Goal: Information Seeking & Learning: Compare options

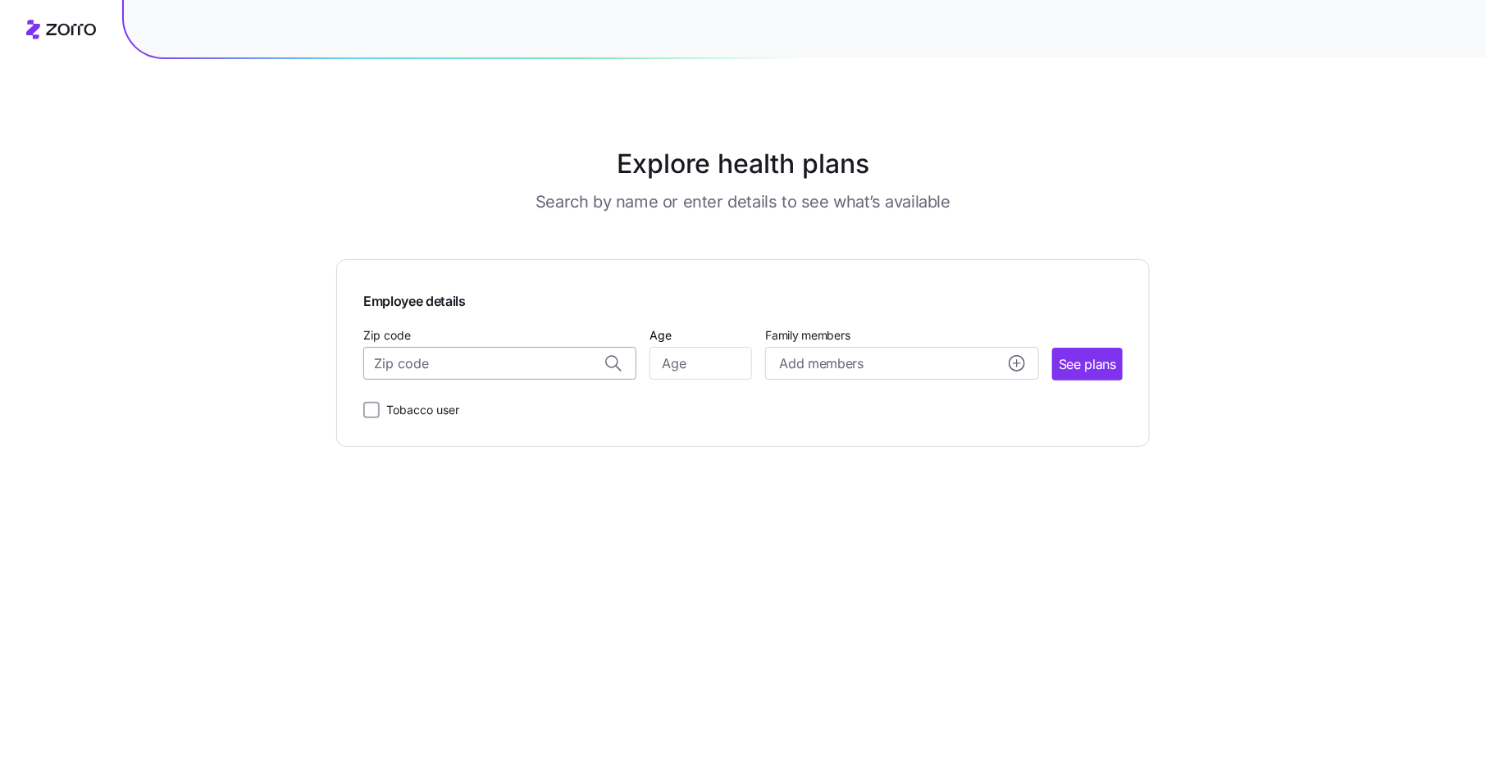
click at [502, 368] on input "Zip code" at bounding box center [499, 363] width 273 height 33
click at [499, 408] on span "07054, [GEOGRAPHIC_DATA], [GEOGRAPHIC_DATA]" at bounding box center [497, 407] width 230 height 21
type input "07054, [GEOGRAPHIC_DATA], [GEOGRAPHIC_DATA]"
click at [693, 372] on input "Age" at bounding box center [700, 363] width 103 height 33
type input "35"
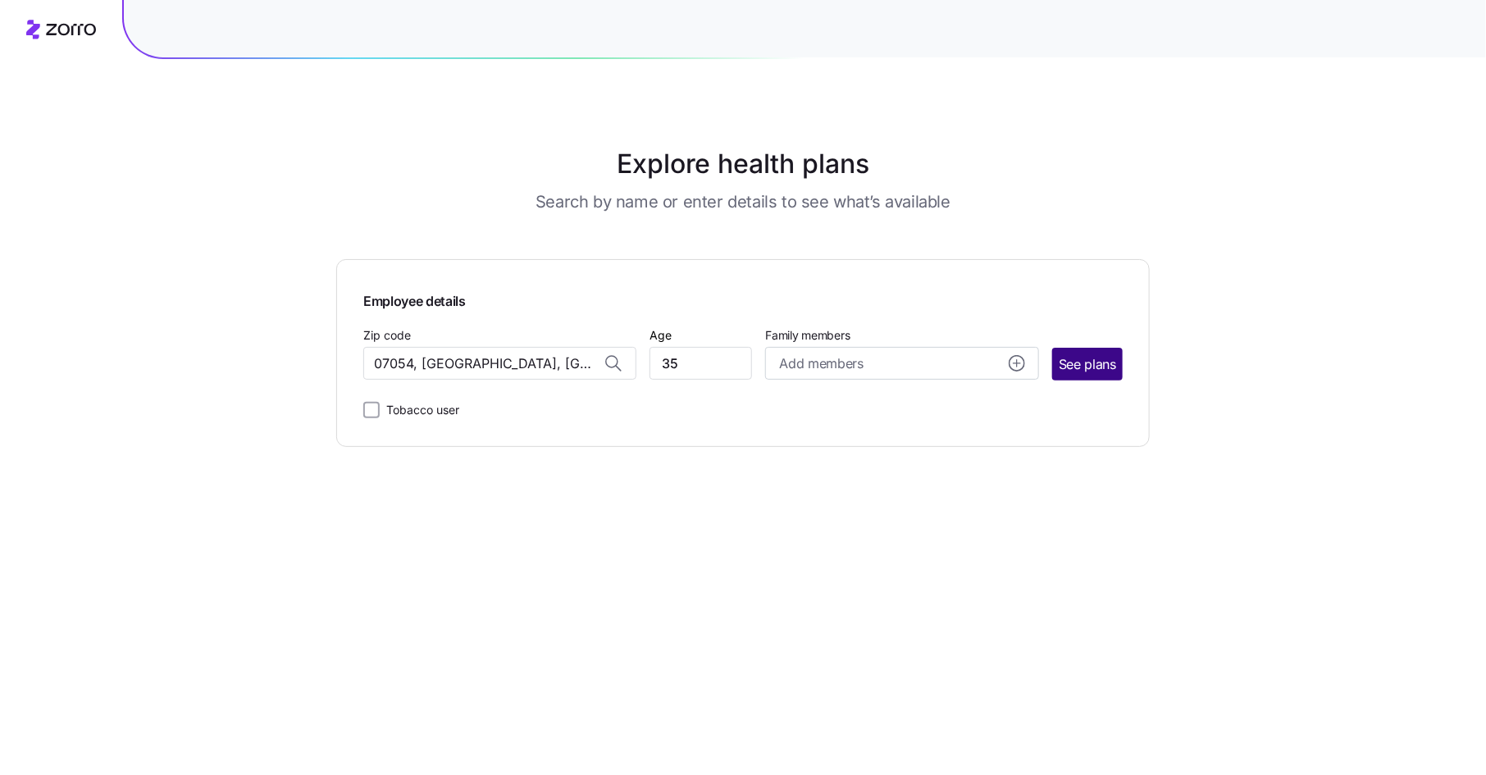
click at [1082, 352] on button "See plans" at bounding box center [1087, 364] width 71 height 33
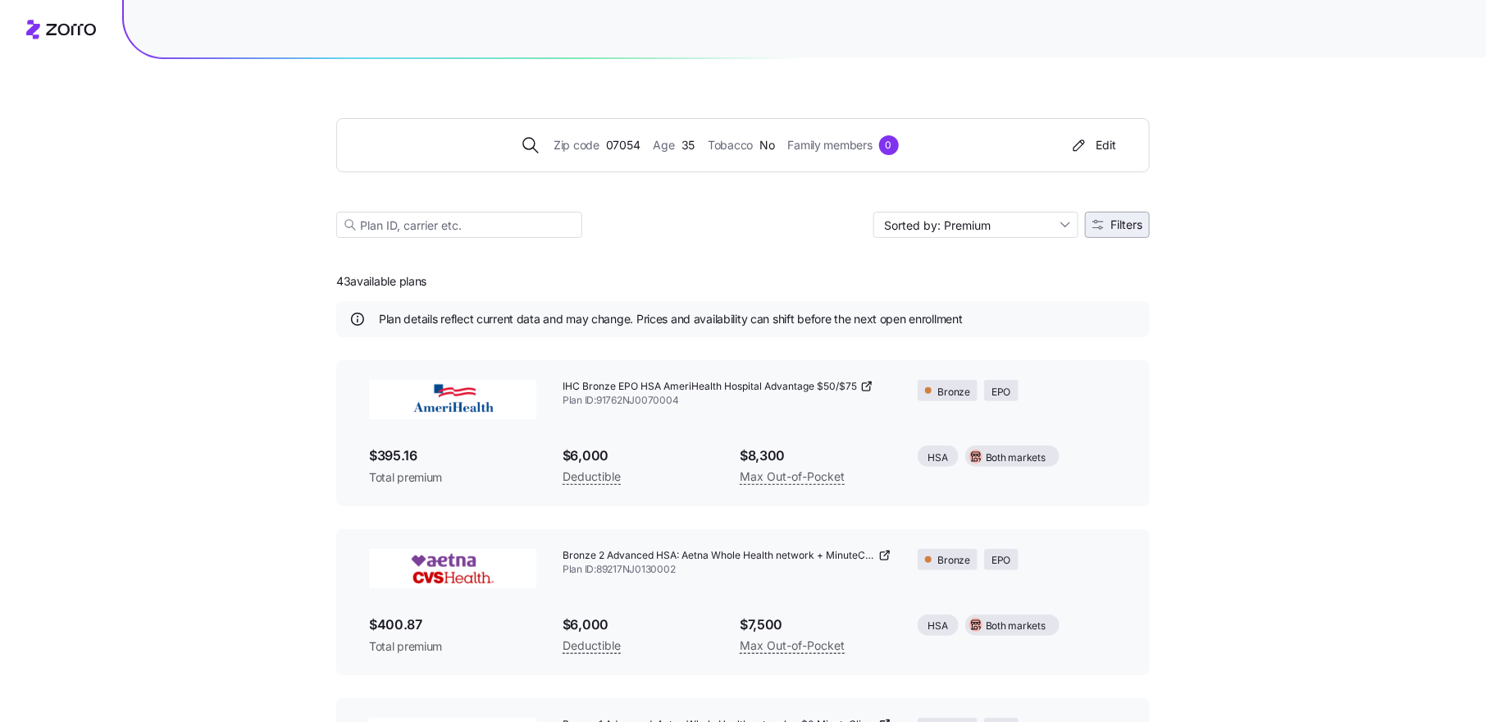
click at [1125, 212] on button "Filters" at bounding box center [1117, 225] width 65 height 26
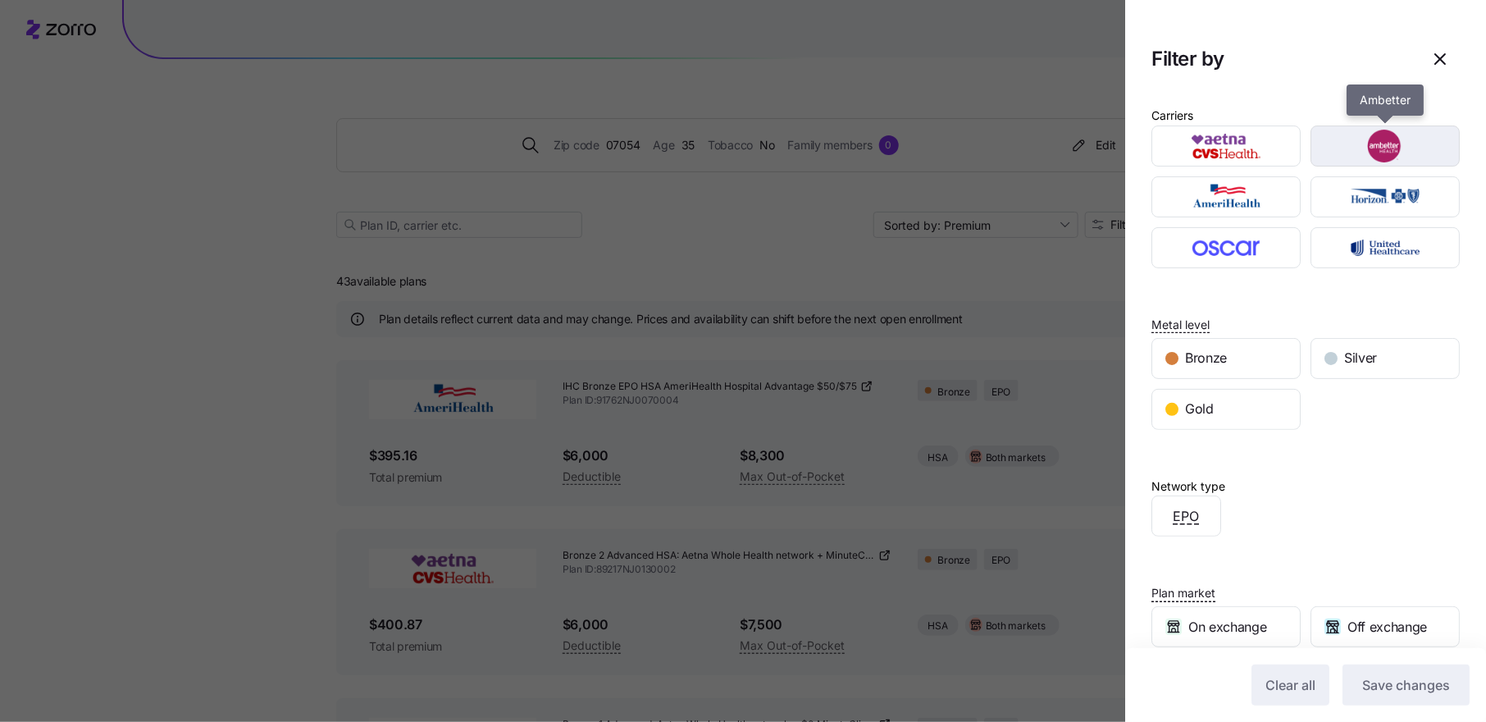
click at [1325, 147] on img "button" at bounding box center [1385, 146] width 121 height 33
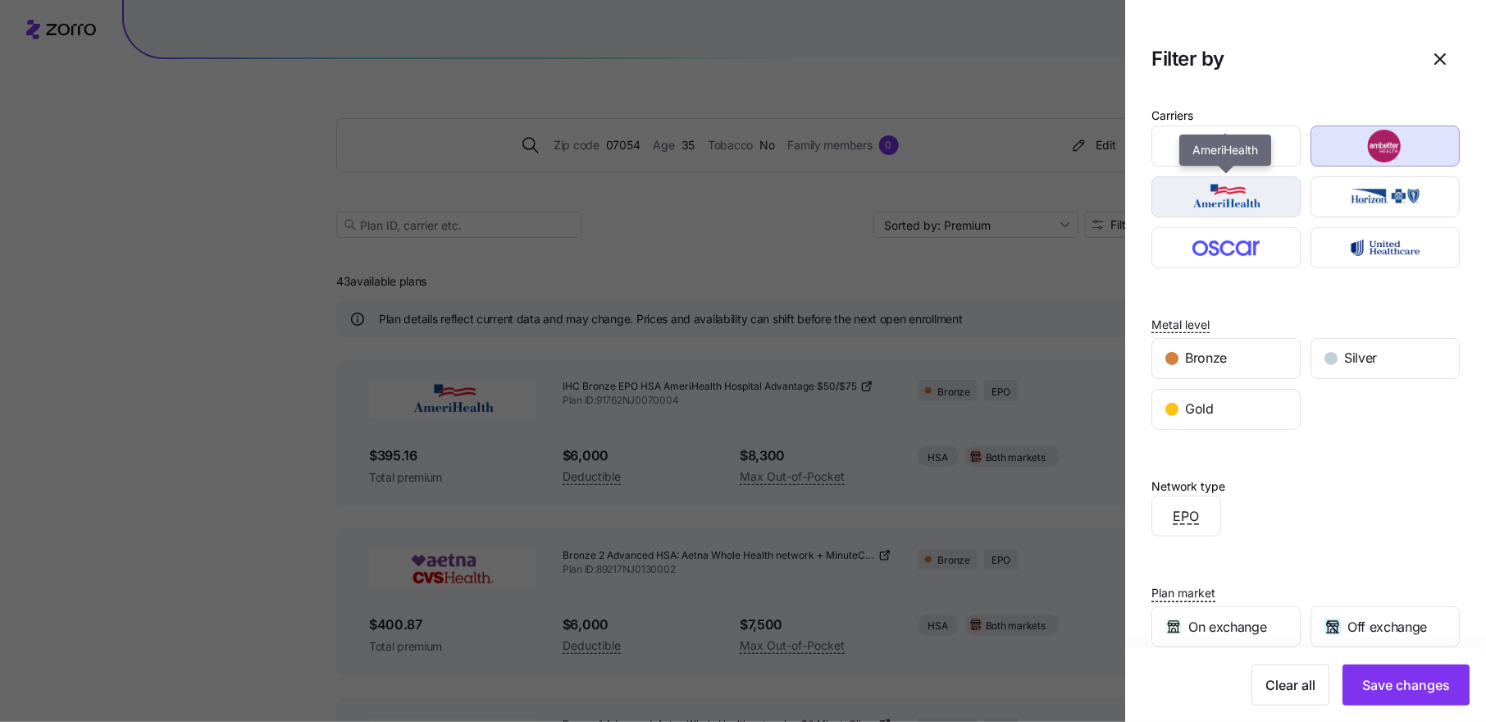
click at [1264, 208] on img "button" at bounding box center [1226, 196] width 121 height 33
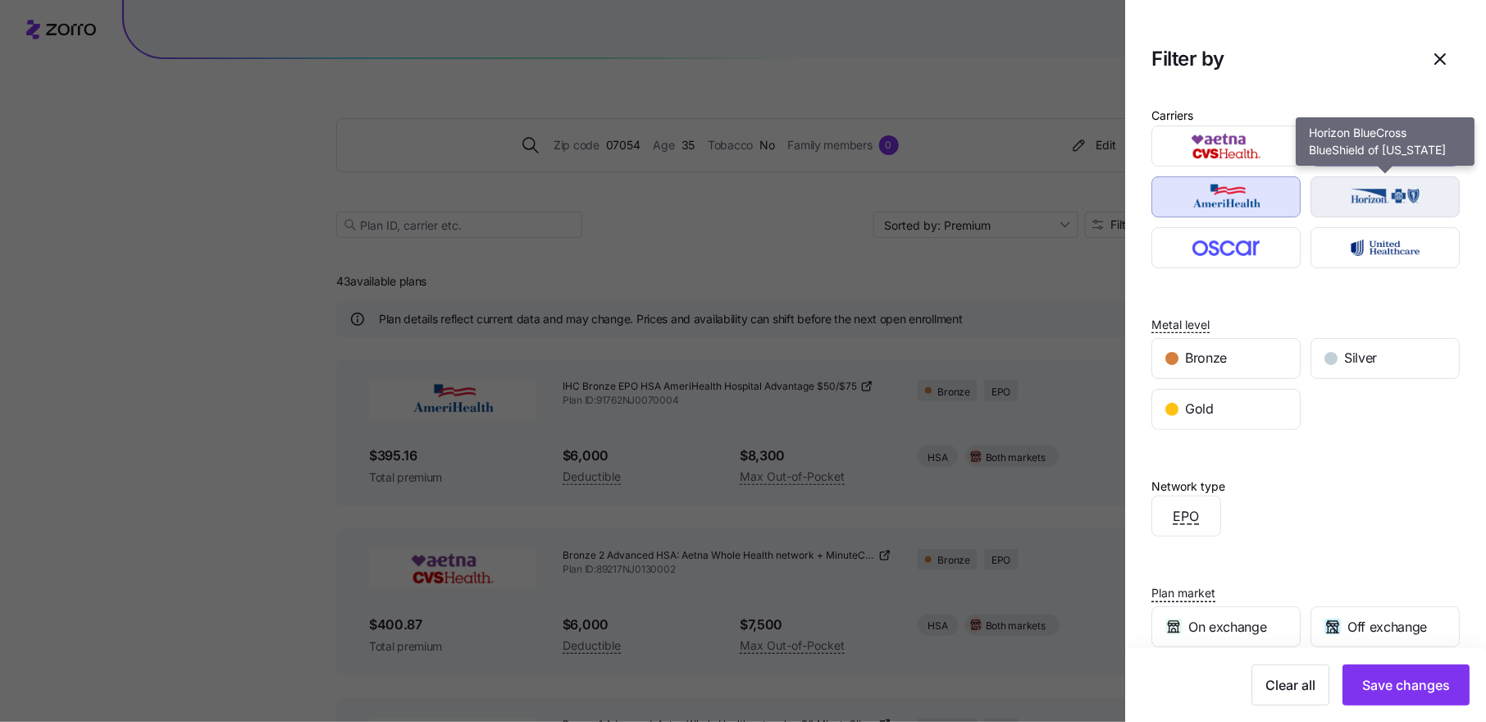
click at [1347, 187] on img "button" at bounding box center [1385, 196] width 121 height 33
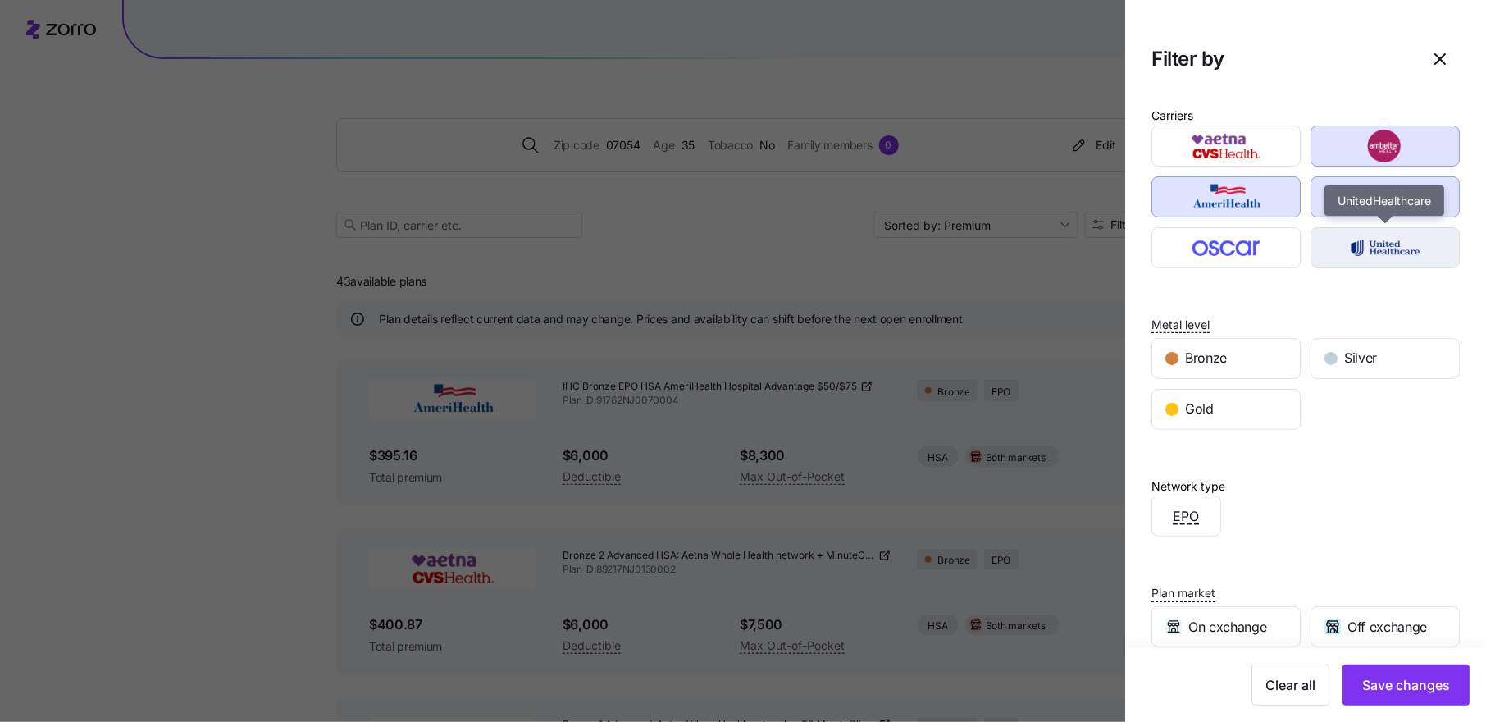
click at [1328, 239] on img "button" at bounding box center [1385, 247] width 121 height 33
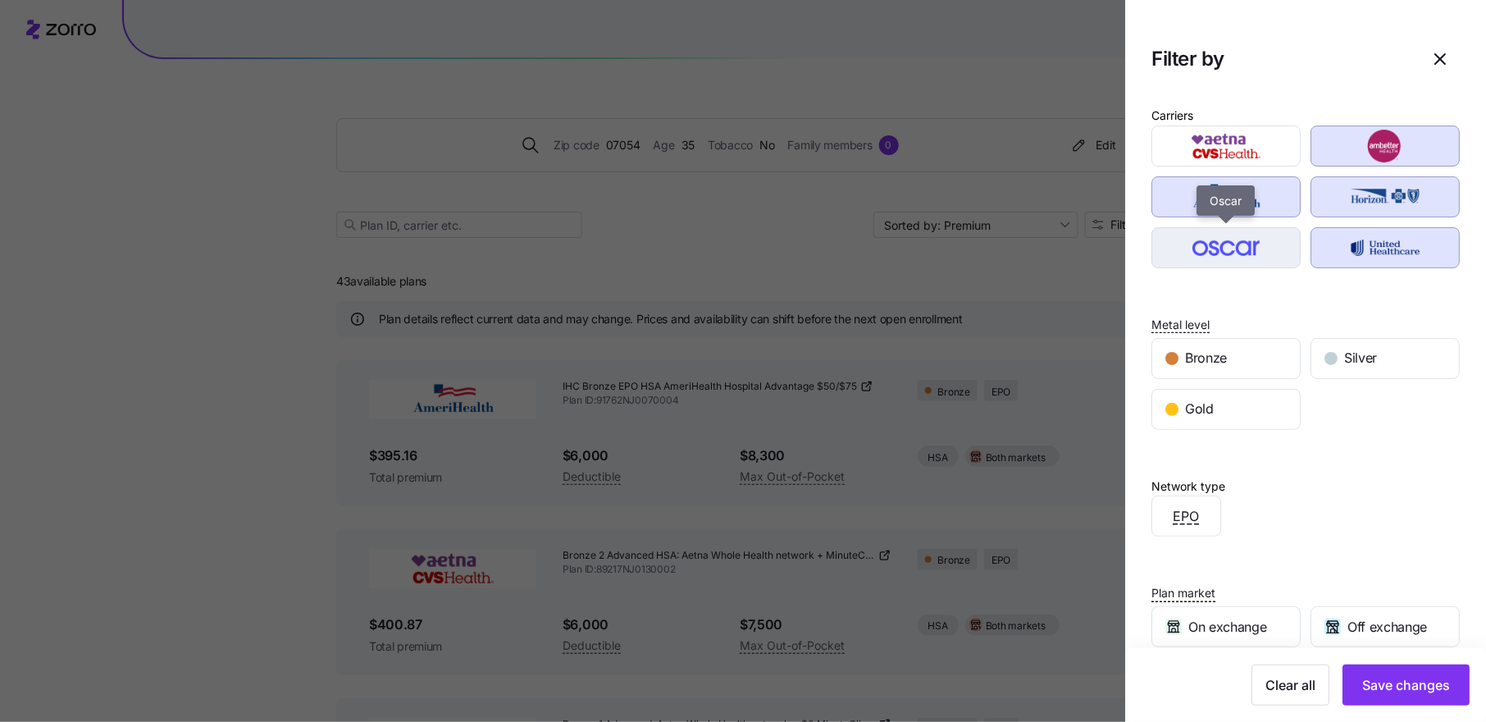
click at [1260, 239] on img "button" at bounding box center [1226, 247] width 121 height 33
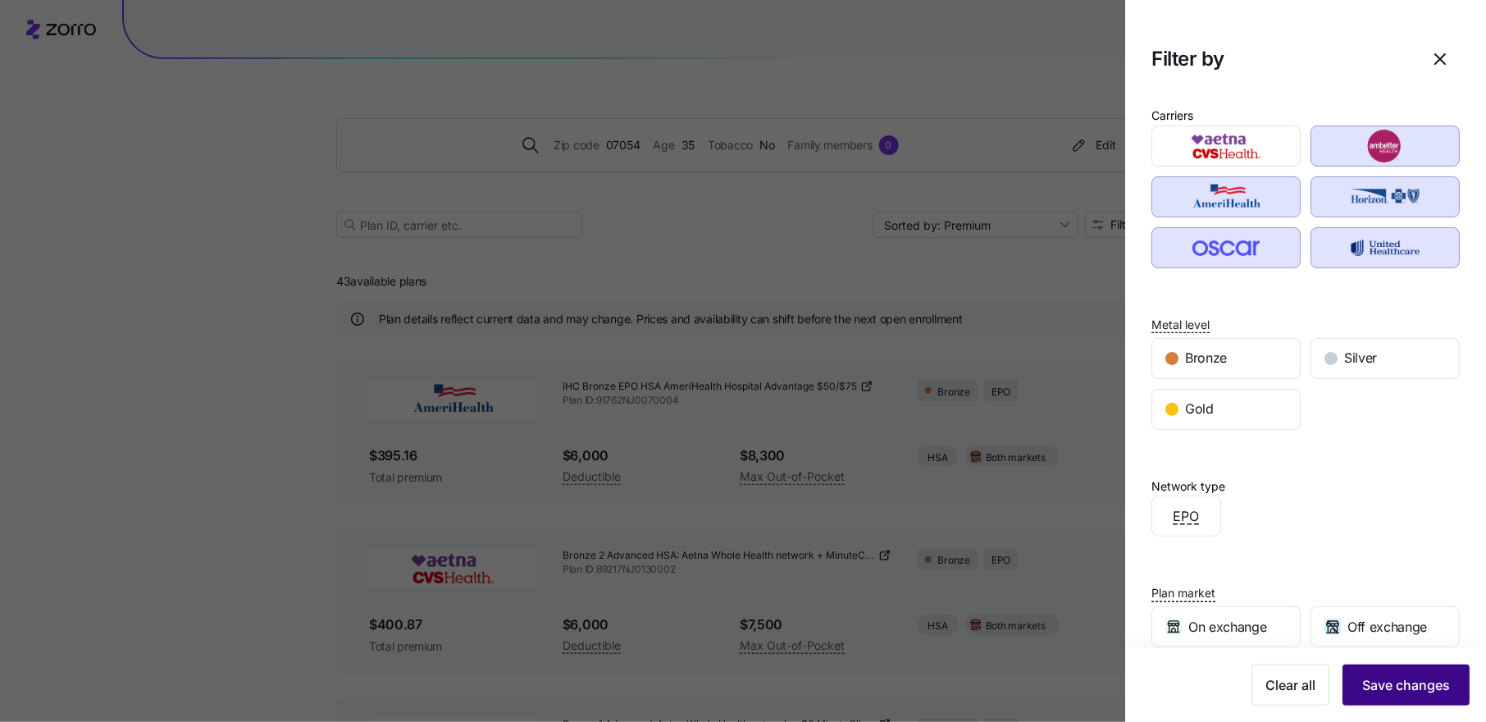
click at [1409, 667] on button "Save changes" at bounding box center [1405, 684] width 127 height 41
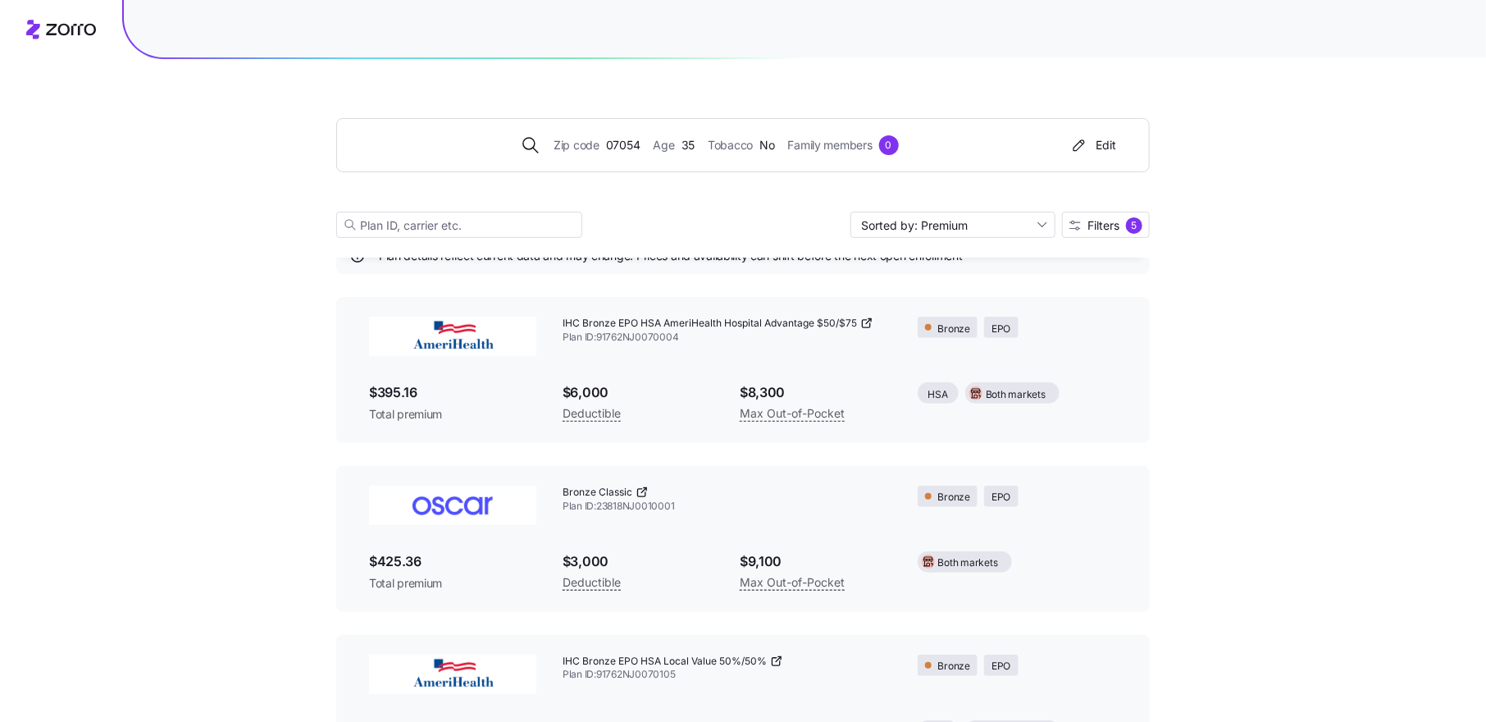
scroll to position [66, 0]
click at [1119, 217] on span "Filters 5" at bounding box center [1105, 225] width 73 height 16
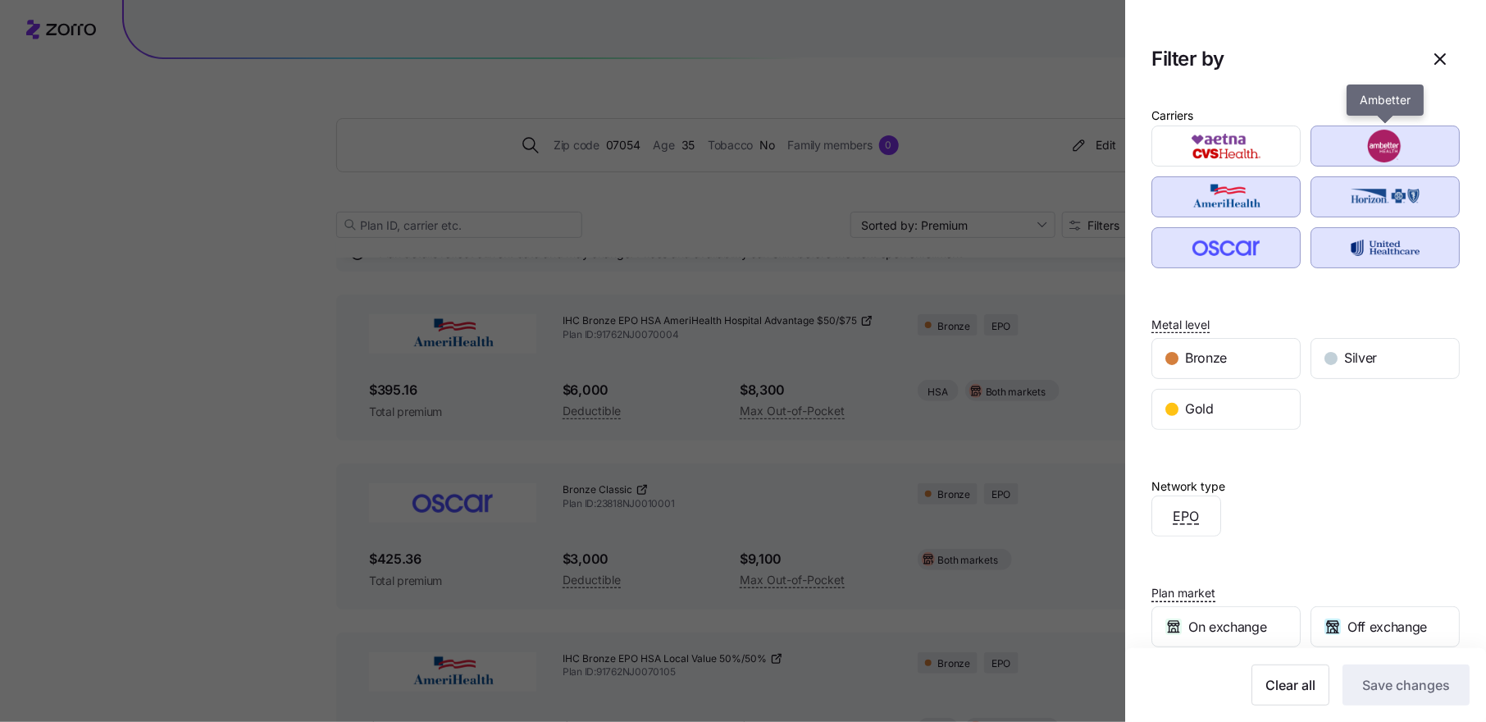
click at [1355, 157] on img "button" at bounding box center [1385, 146] width 121 height 33
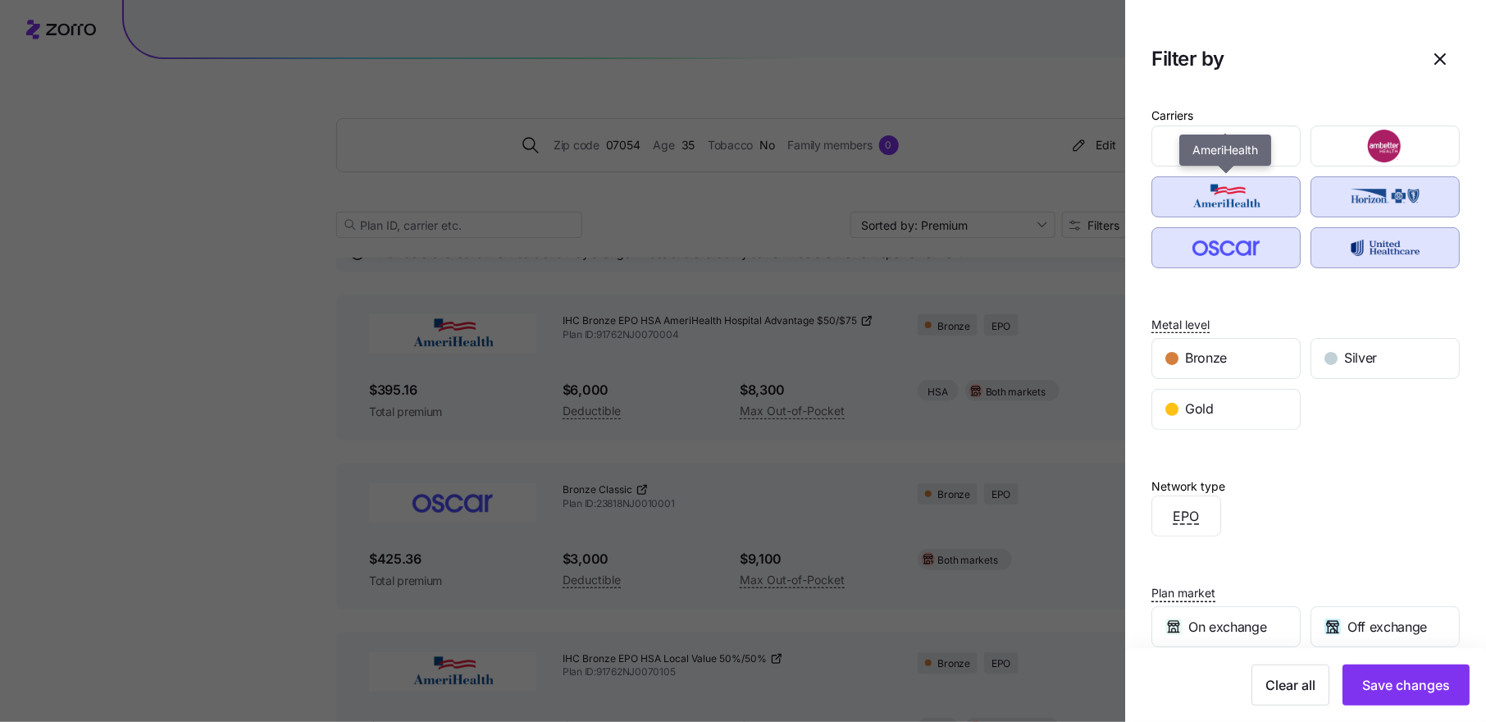
click at [1258, 212] on img "button" at bounding box center [1226, 196] width 121 height 33
click at [1255, 246] on img "button" at bounding box center [1226, 247] width 121 height 33
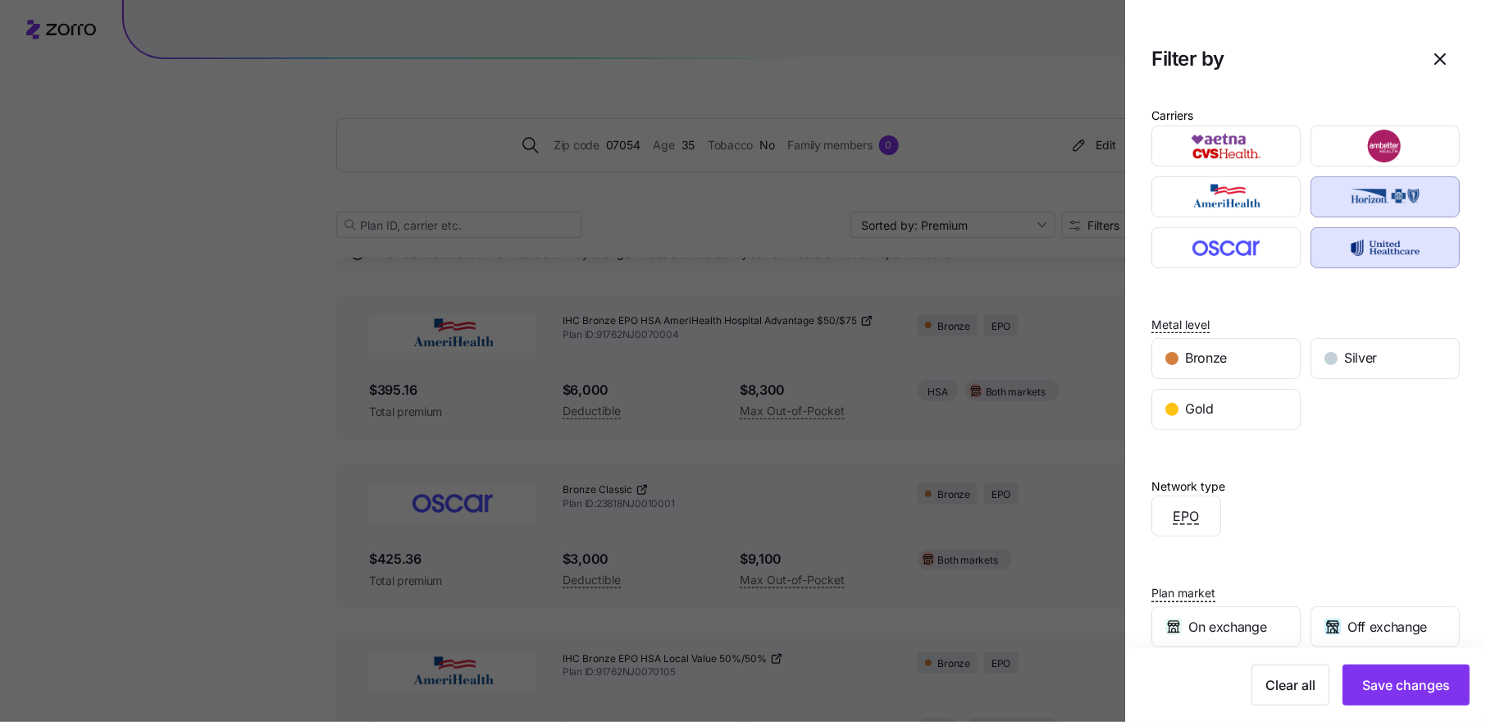
click at [1354, 250] on img "button" at bounding box center [1385, 247] width 121 height 33
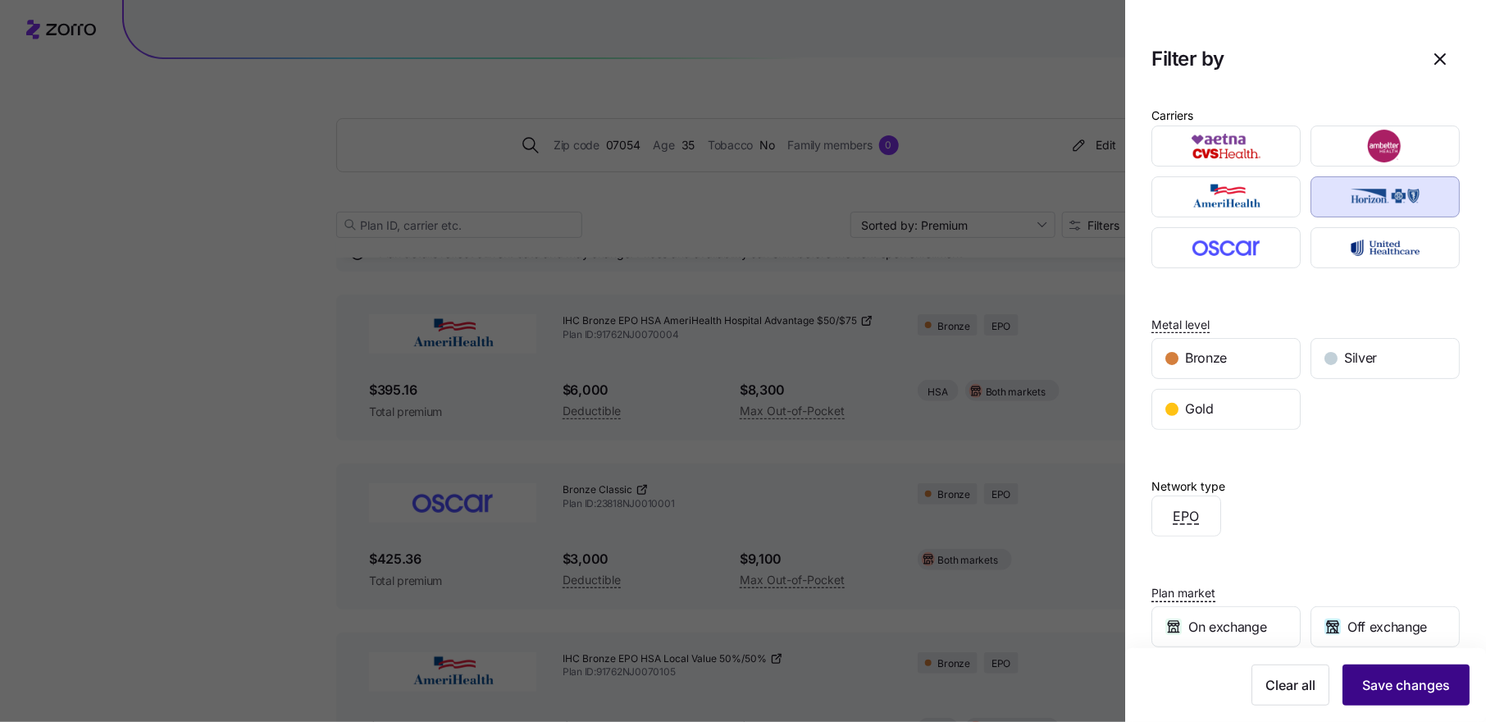
click at [1380, 683] on span "Save changes" at bounding box center [1406, 685] width 88 height 20
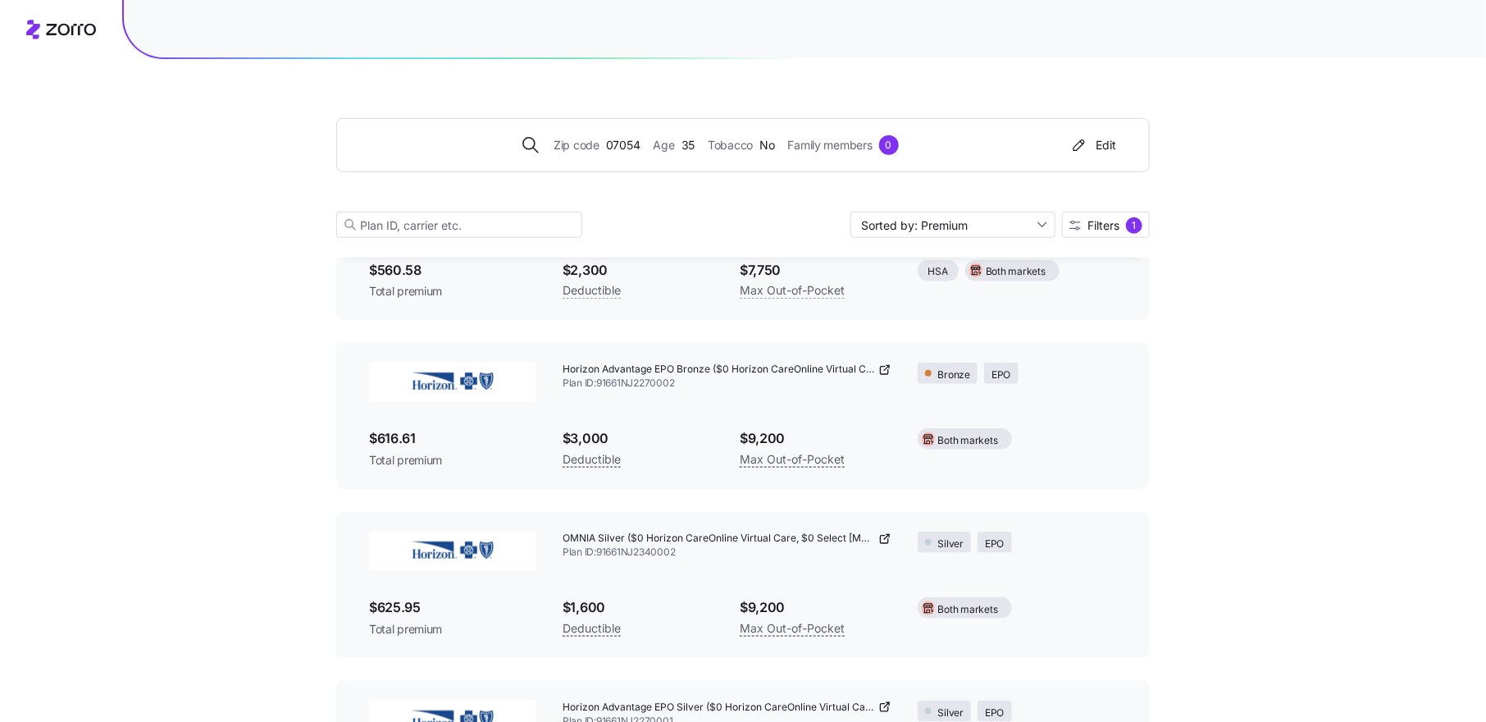
scroll to position [820, 0]
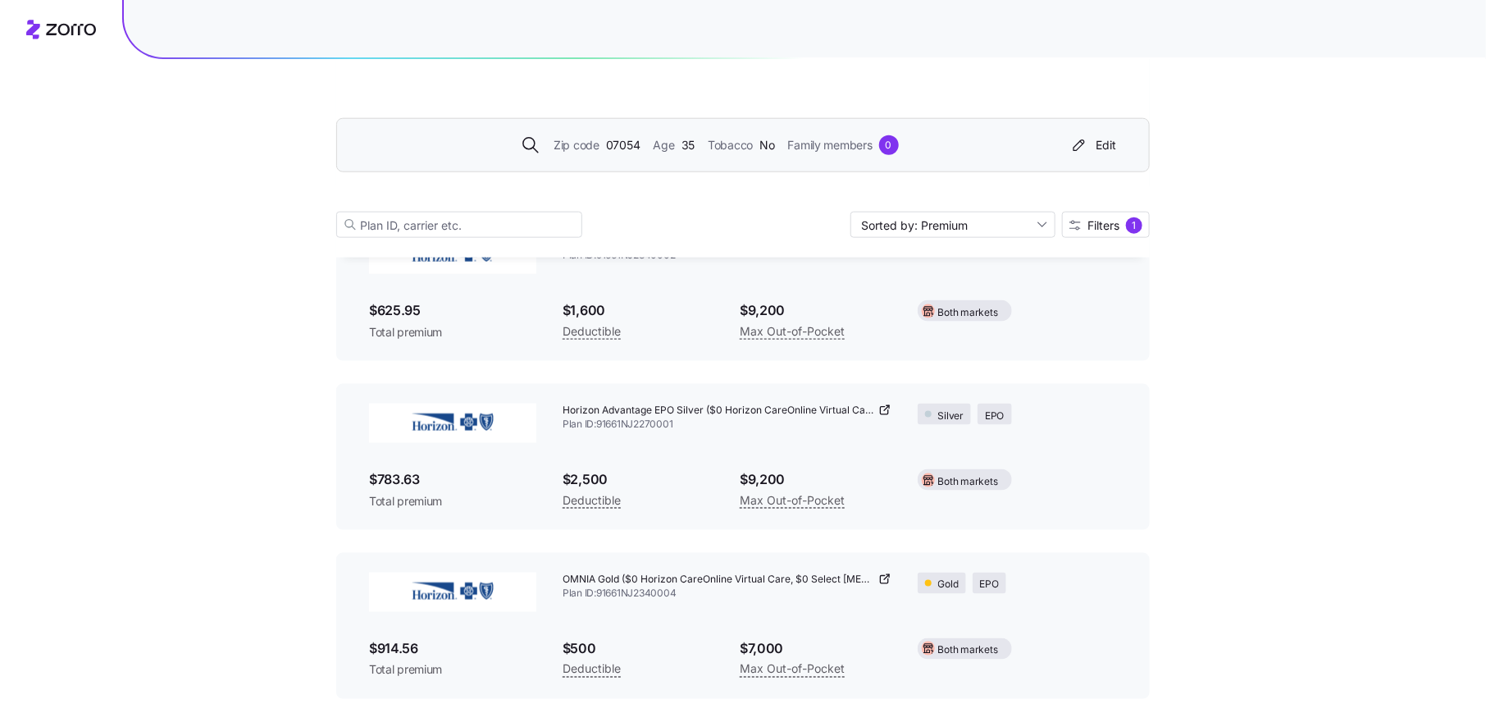
click at [853, 150] on span "Family members" at bounding box center [830, 145] width 84 height 18
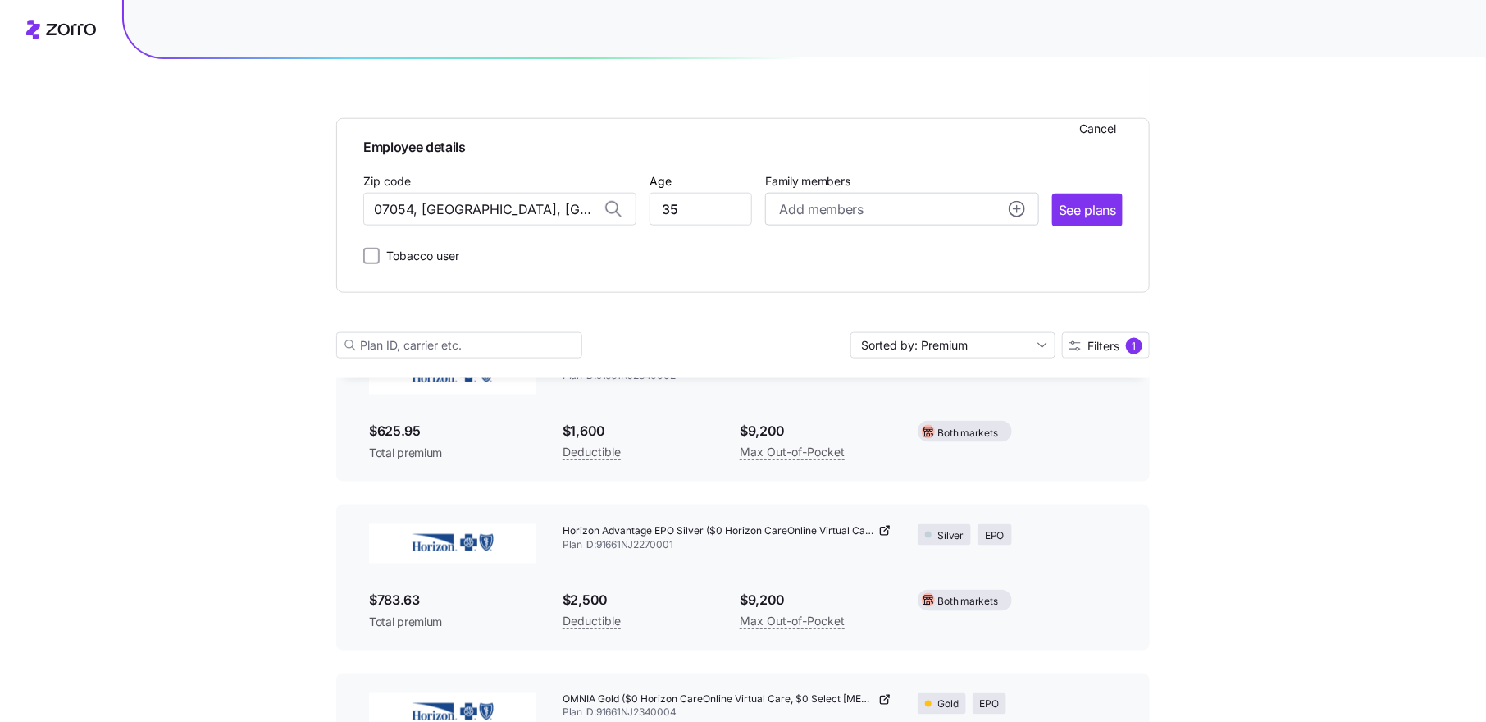
scroll to position [941, 0]
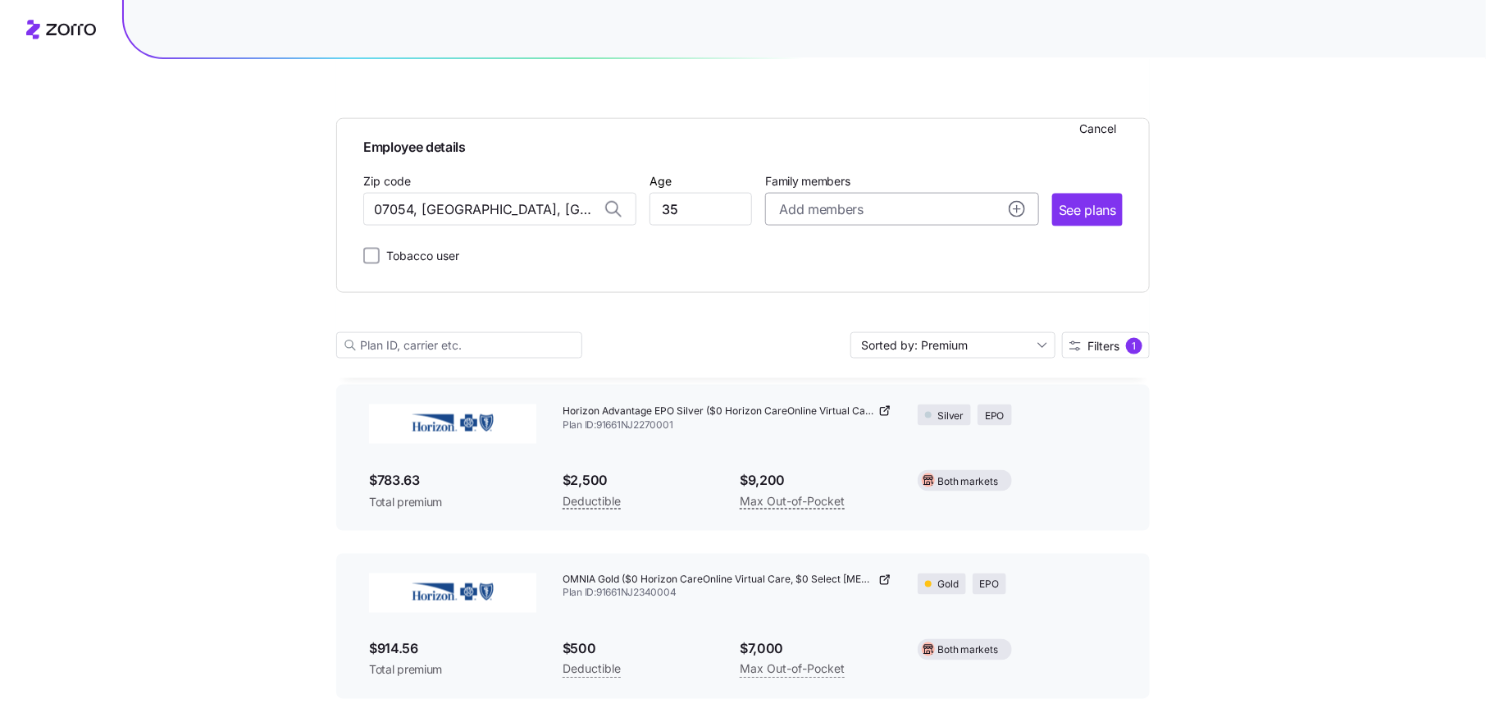
click at [1022, 212] on circle "add icon" at bounding box center [1016, 209] width 15 height 15
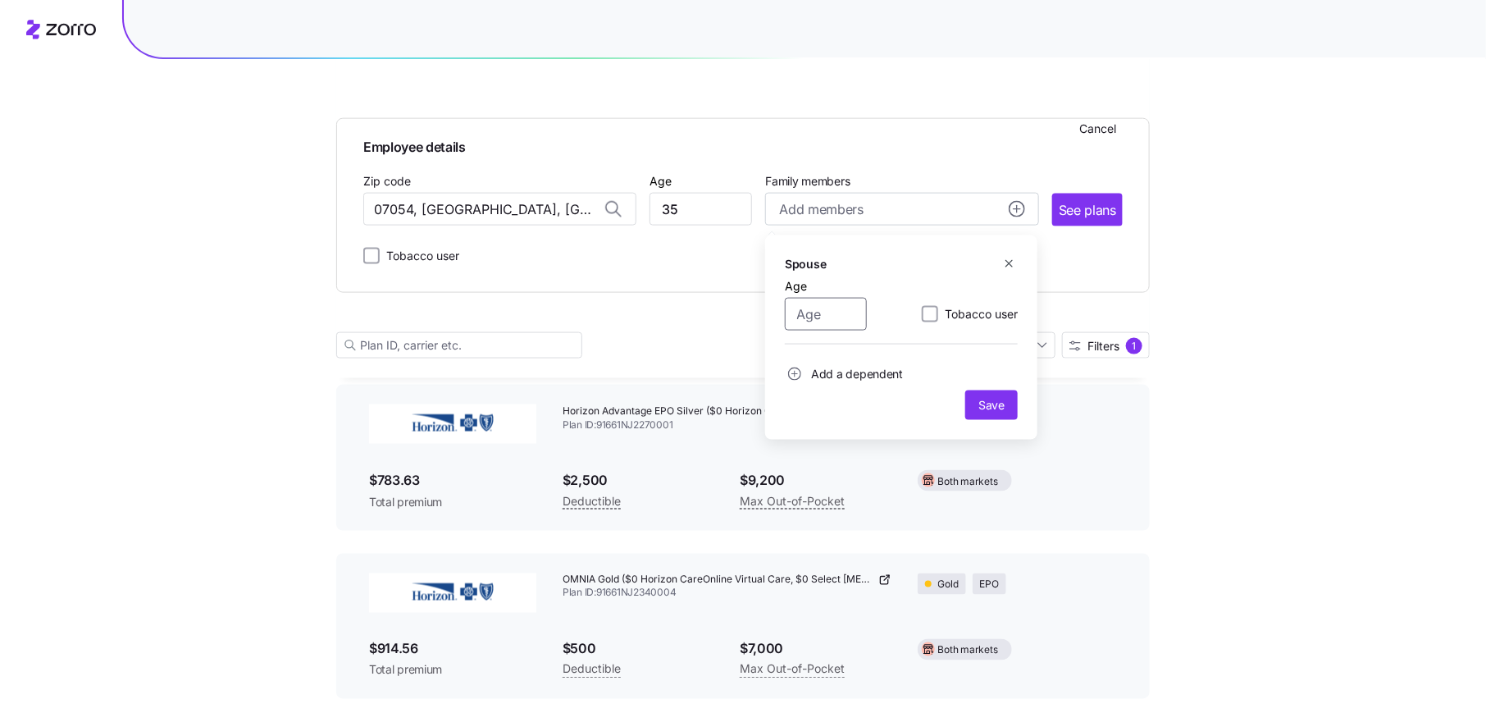
click at [834, 320] on input "Age" at bounding box center [826, 314] width 82 height 33
type input "35"
click at [795, 378] on circle "add icon" at bounding box center [795, 374] width 12 height 12
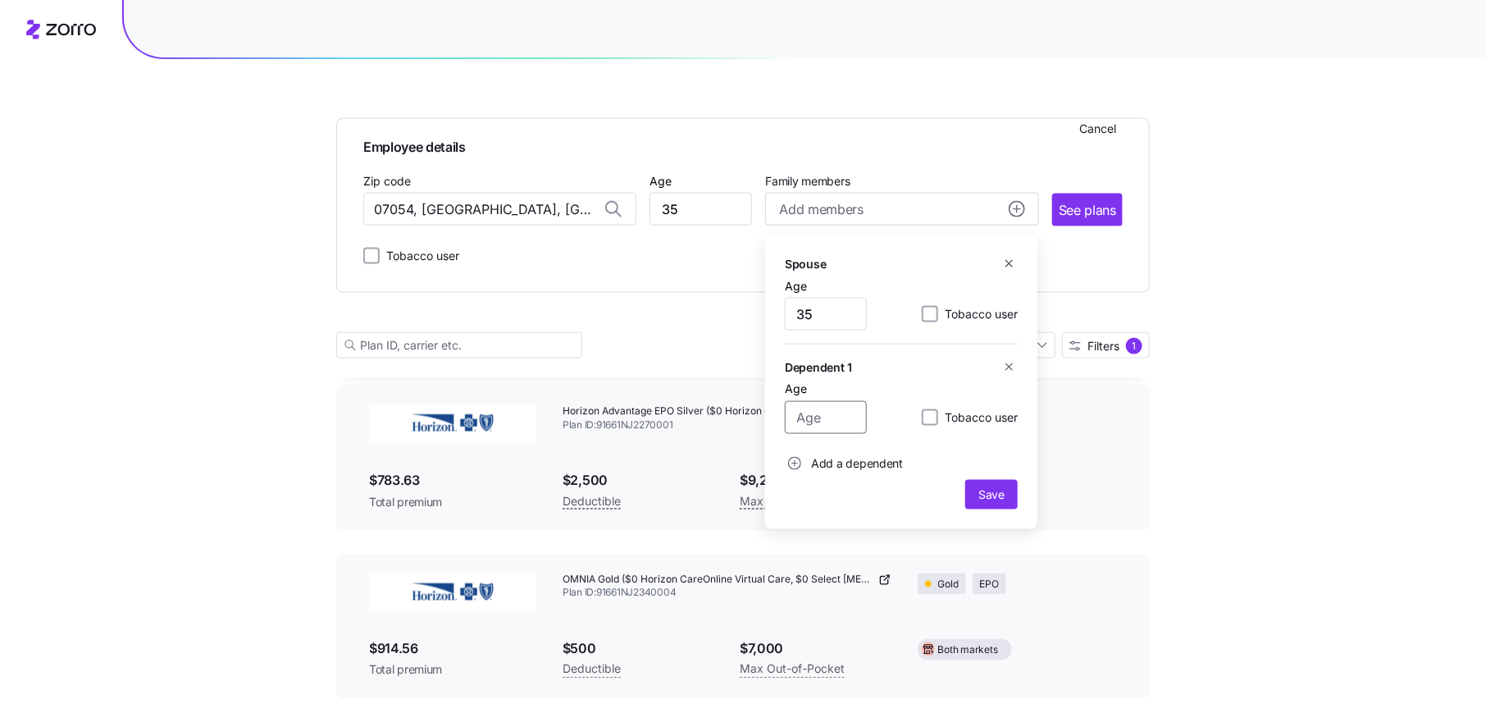
click at [829, 413] on input "Age" at bounding box center [826, 417] width 82 height 33
type input "10"
click at [795, 469] on circle "add icon" at bounding box center [795, 464] width 12 height 12
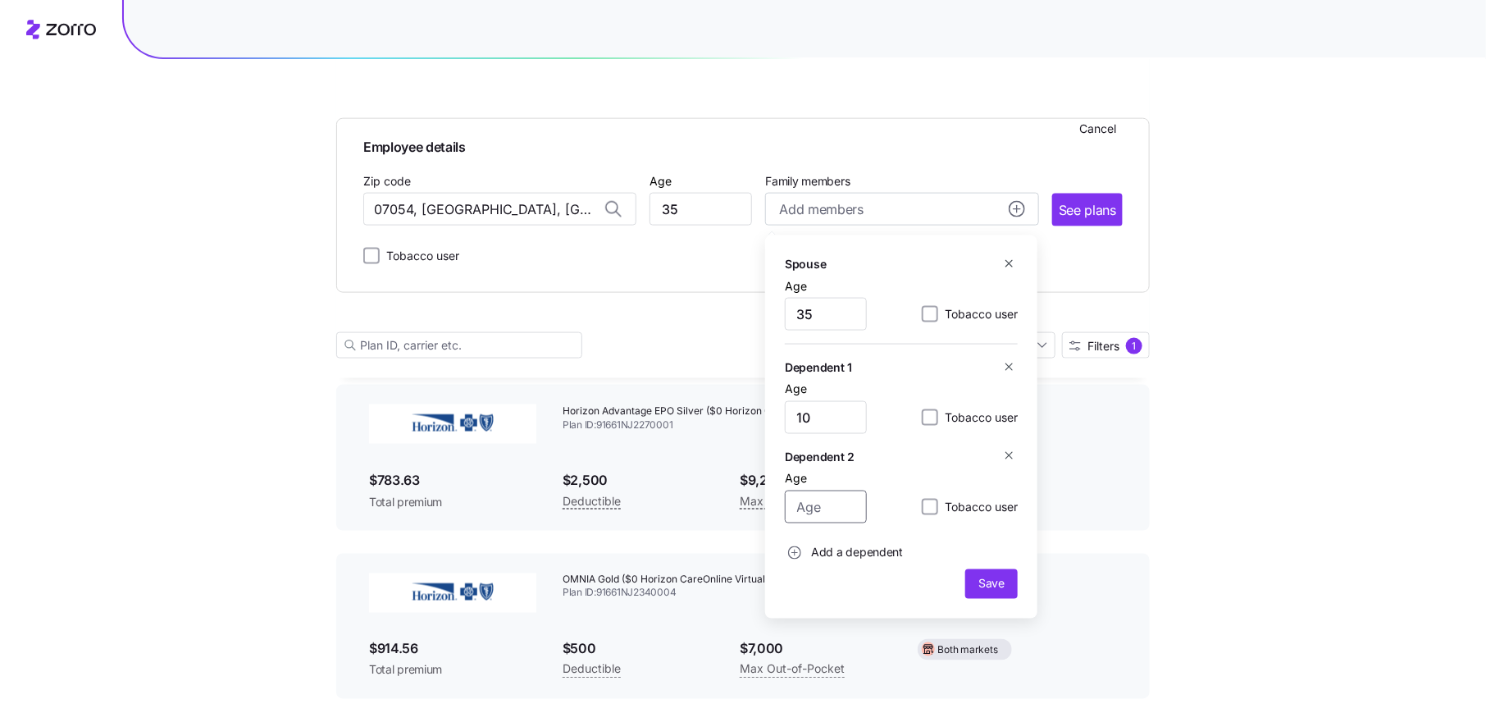
click at [824, 507] on input "Age" at bounding box center [826, 506] width 82 height 33
type input "8"
click at [1005, 585] on span "Save" at bounding box center [991, 584] width 39 height 16
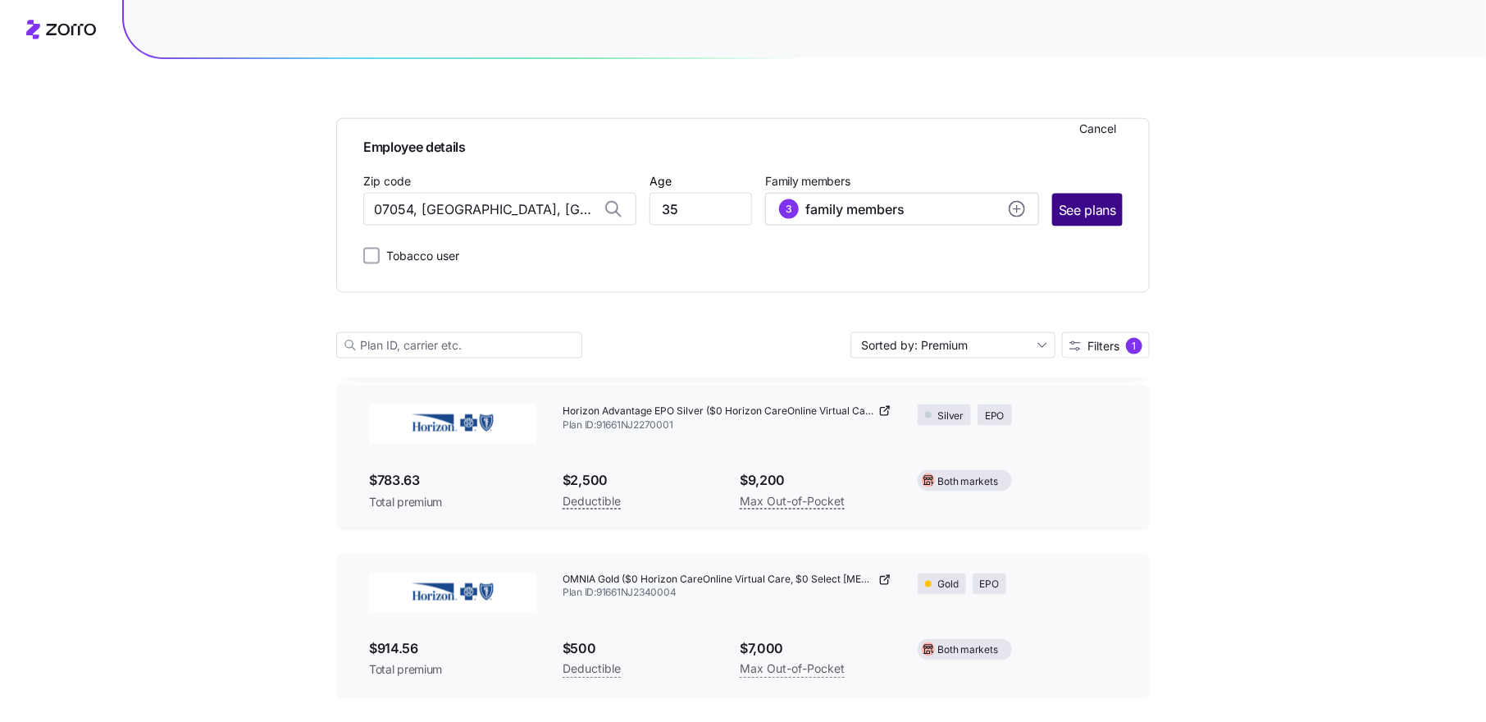
click at [1103, 214] on span "See plans" at bounding box center [1087, 210] width 57 height 21
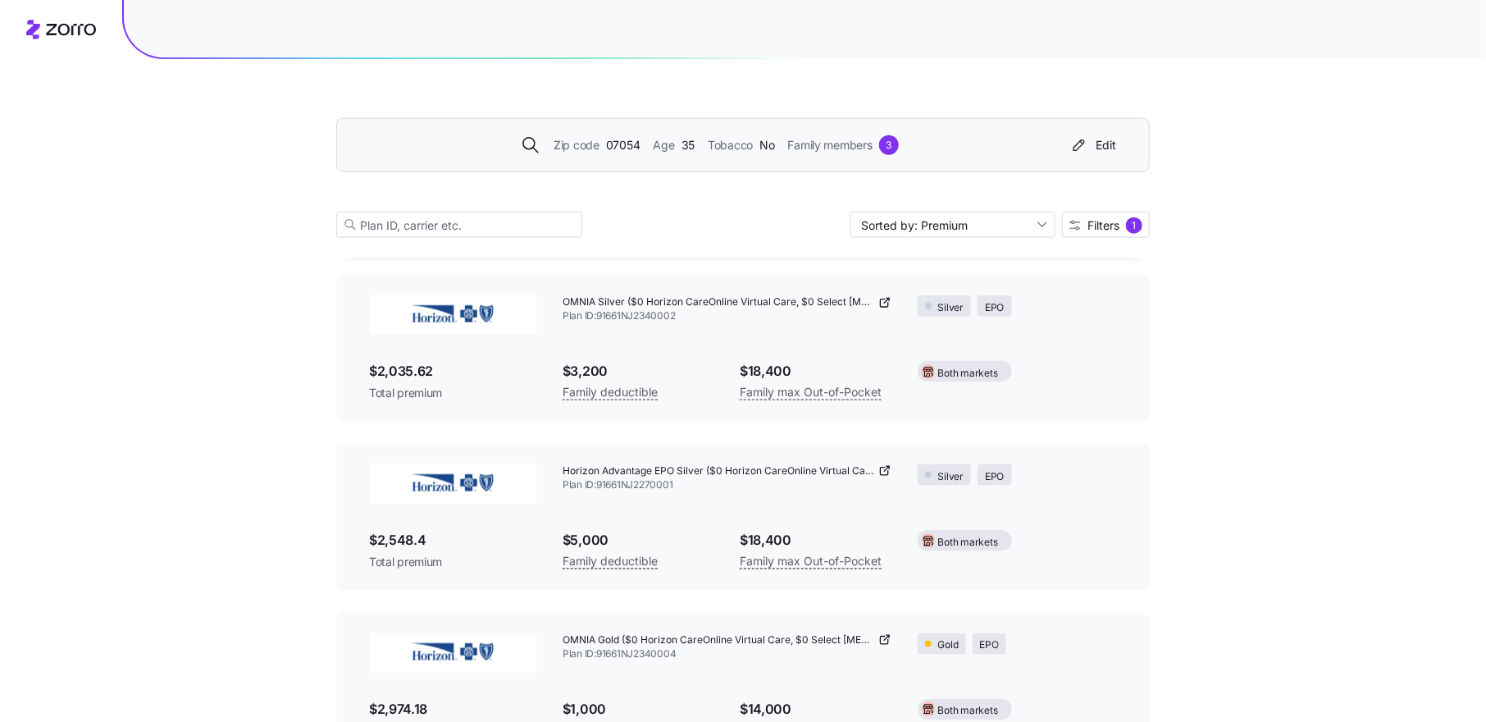
scroll to position [820, 0]
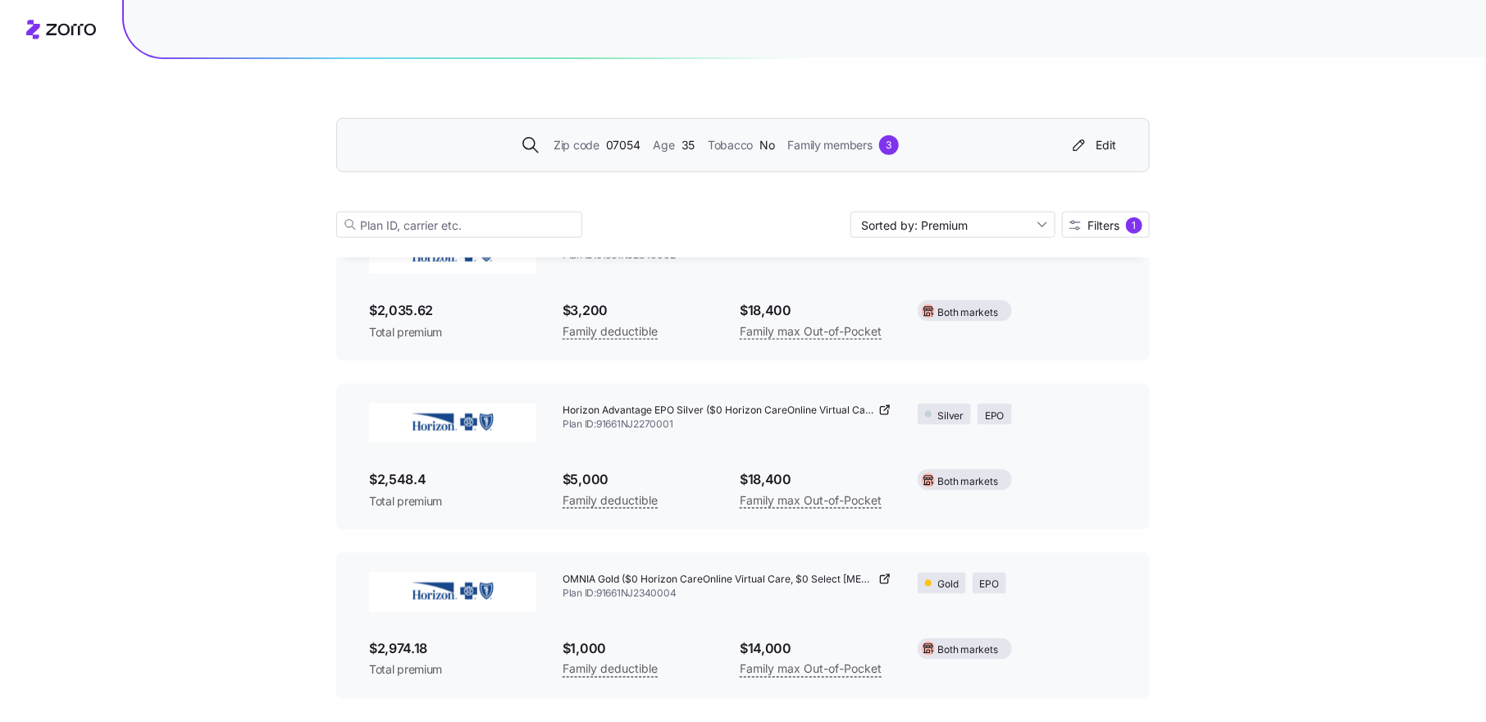
click at [672, 577] on span "OMNIA Gold ($0 Horizon CareOnline Virtual Care, $0 Select [MEDICAL_DATA], No Re…" at bounding box center [719, 579] width 312 height 14
click at [886, 579] on icon at bounding box center [884, 578] width 13 height 13
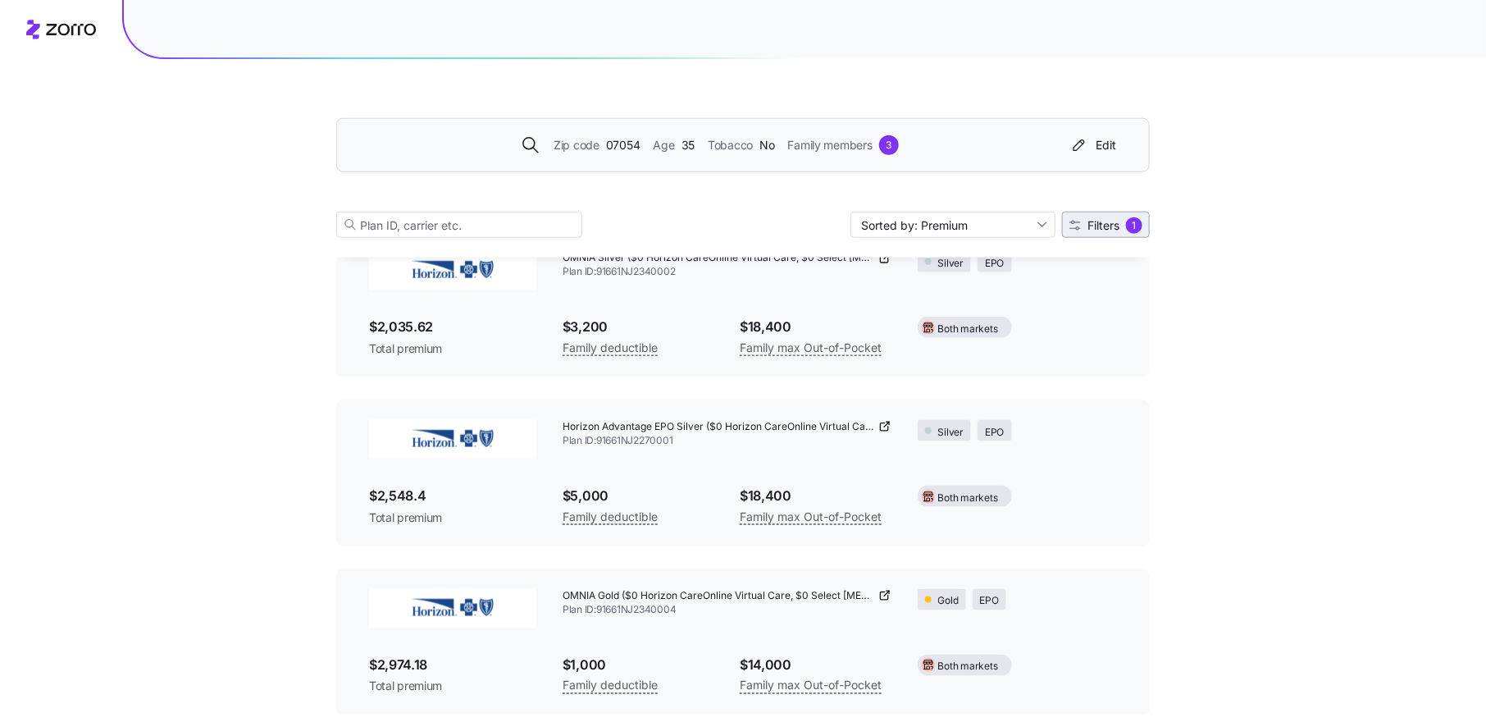
click at [1100, 220] on span "Filters" at bounding box center [1103, 225] width 32 height 11
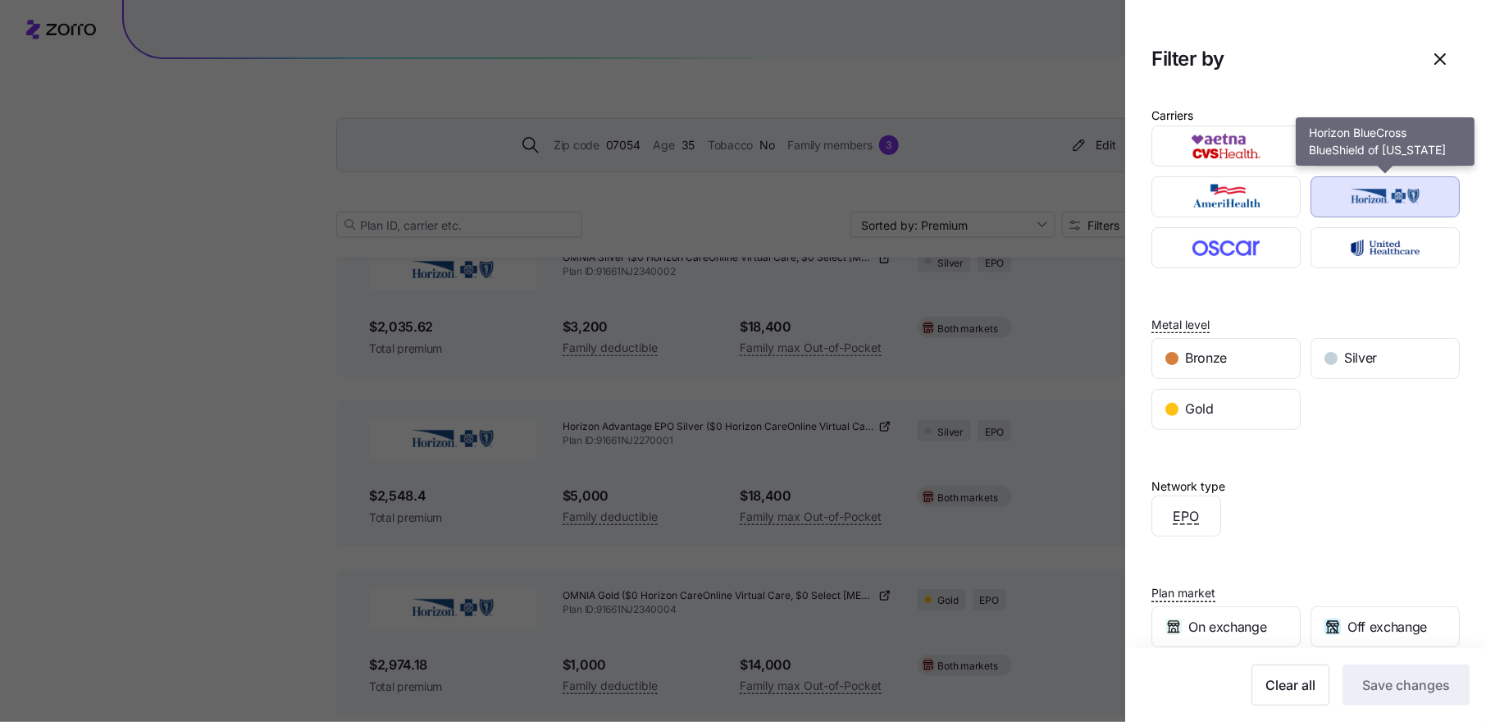
click at [1367, 198] on img "button" at bounding box center [1385, 196] width 121 height 33
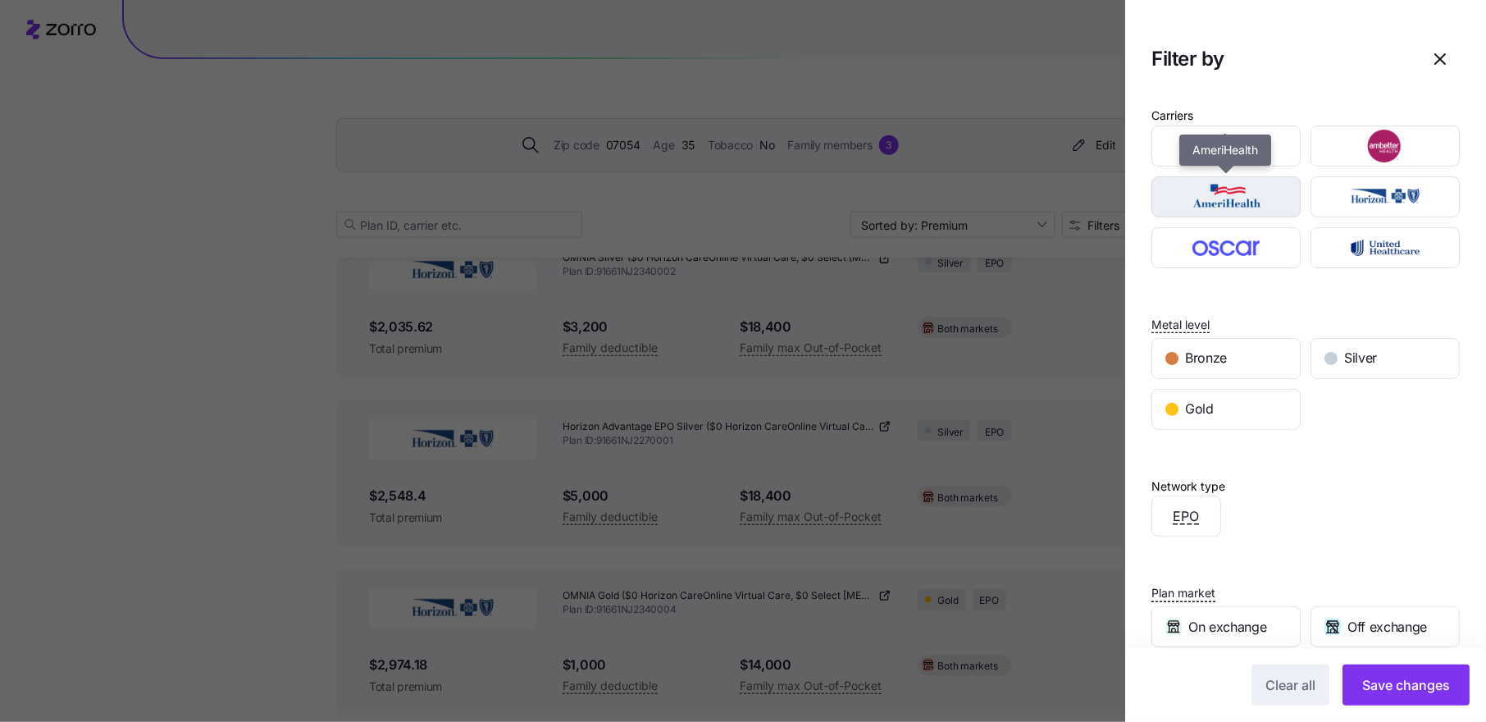
click at [1261, 197] on img "button" at bounding box center [1226, 196] width 121 height 33
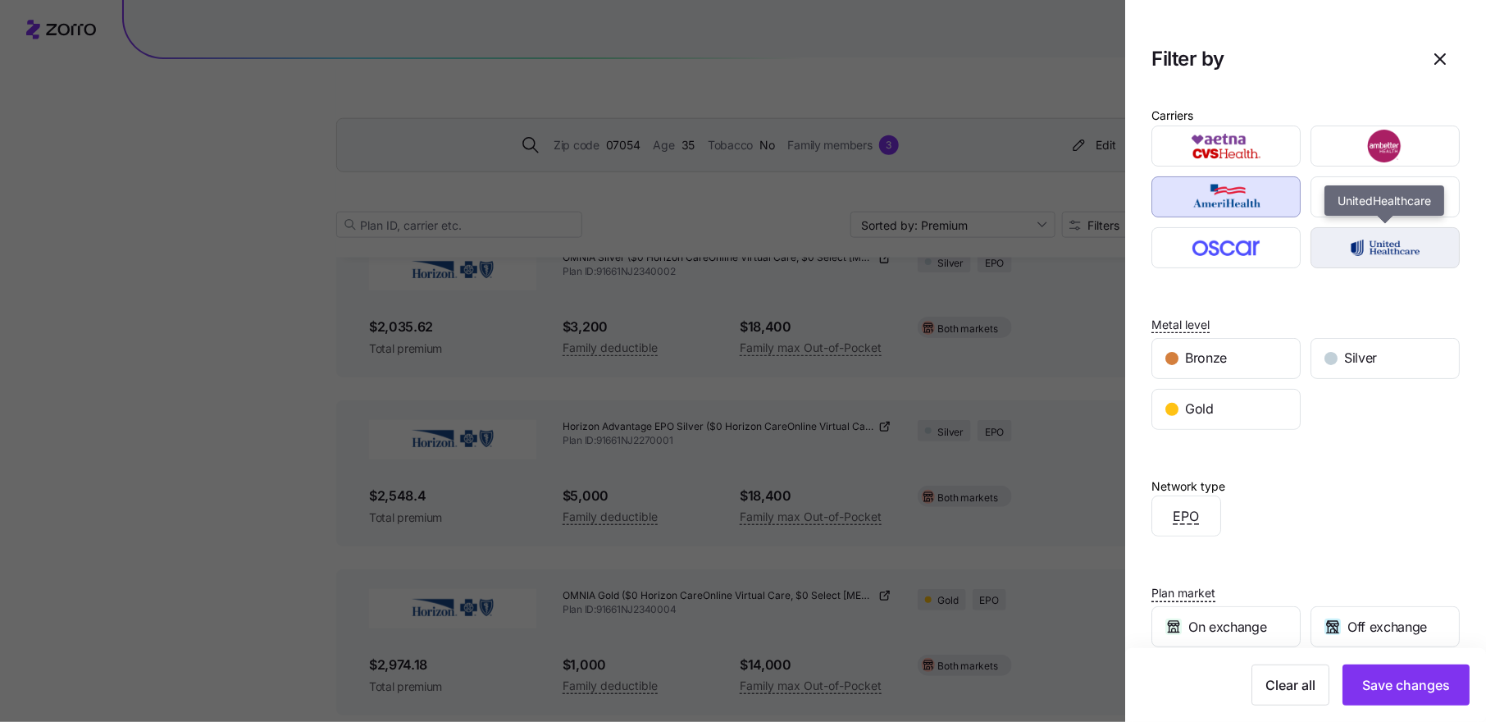
click at [1356, 248] on img "button" at bounding box center [1385, 247] width 121 height 33
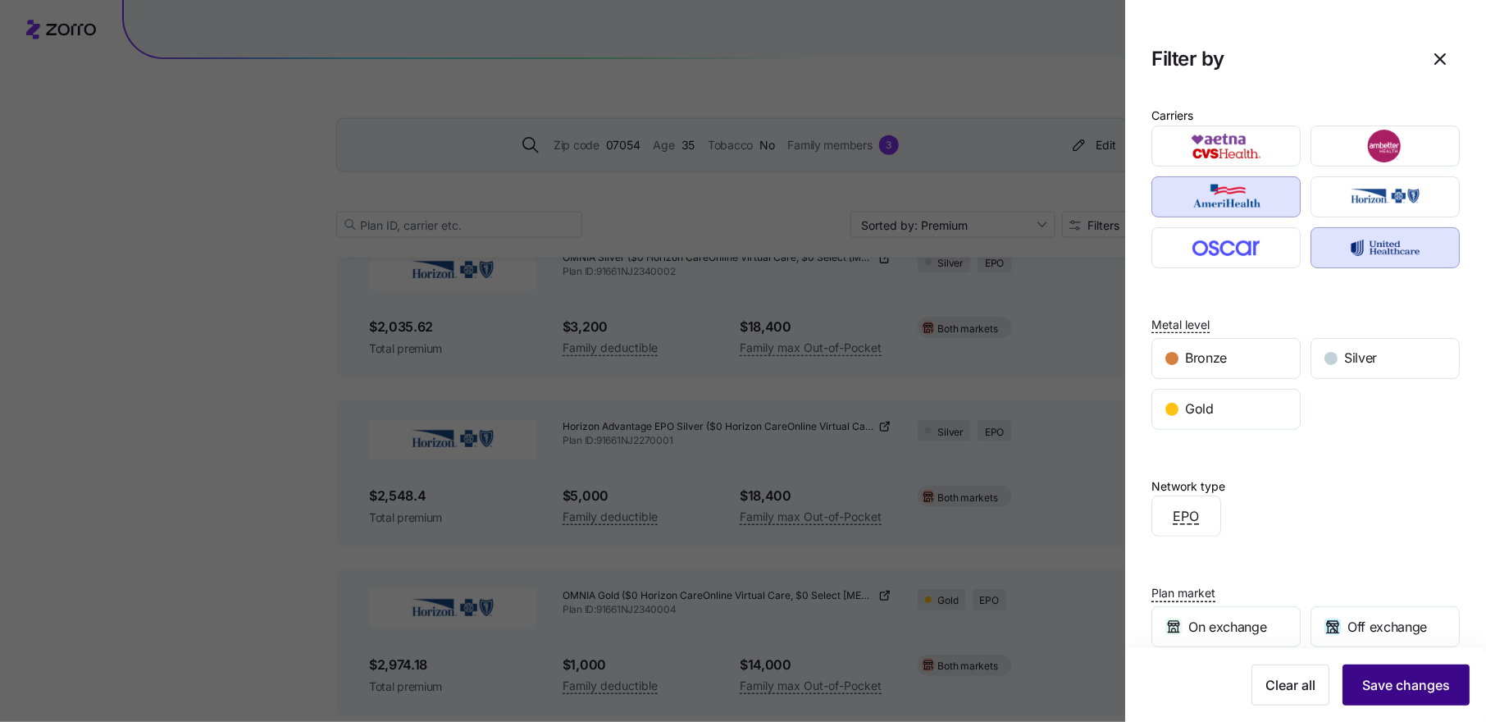
click at [1399, 692] on span "Save changes" at bounding box center [1406, 685] width 88 height 20
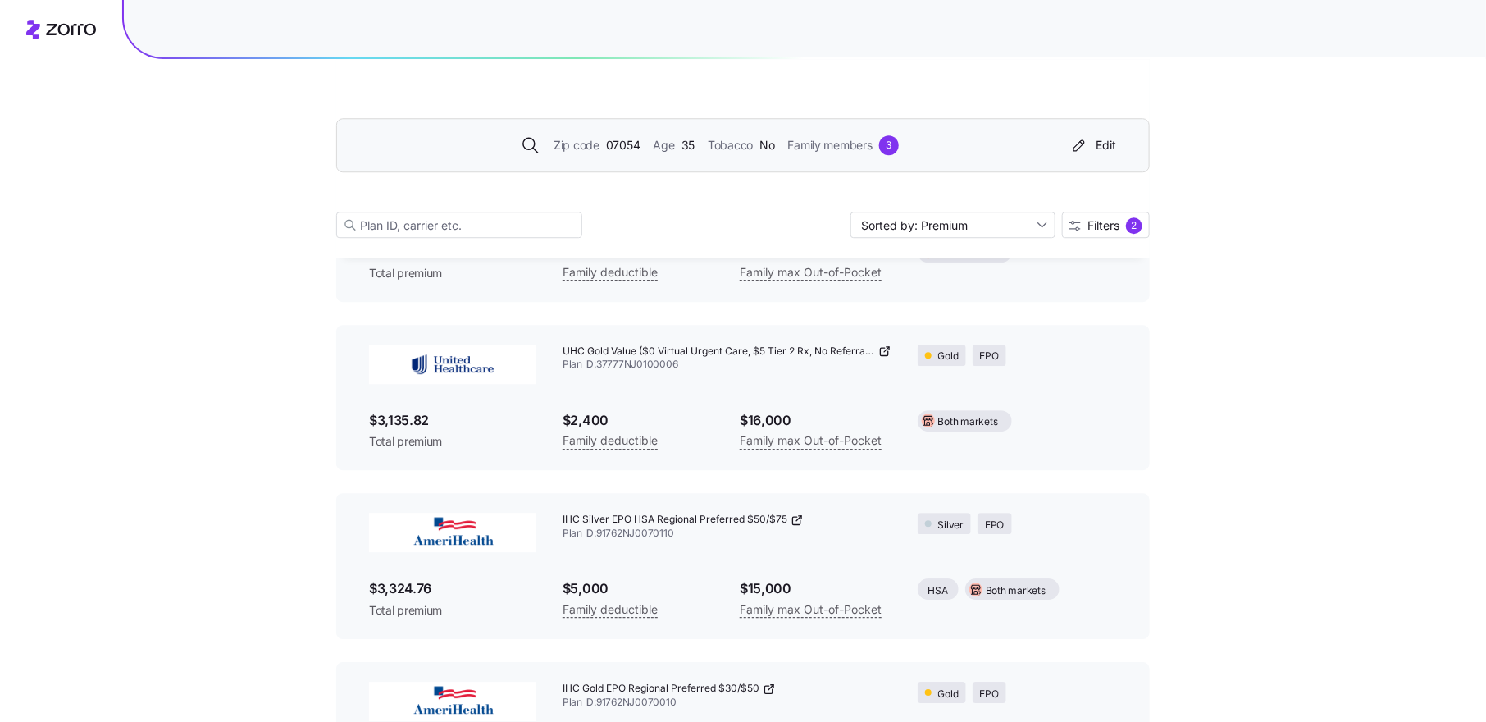
scroll to position [2171, 0]
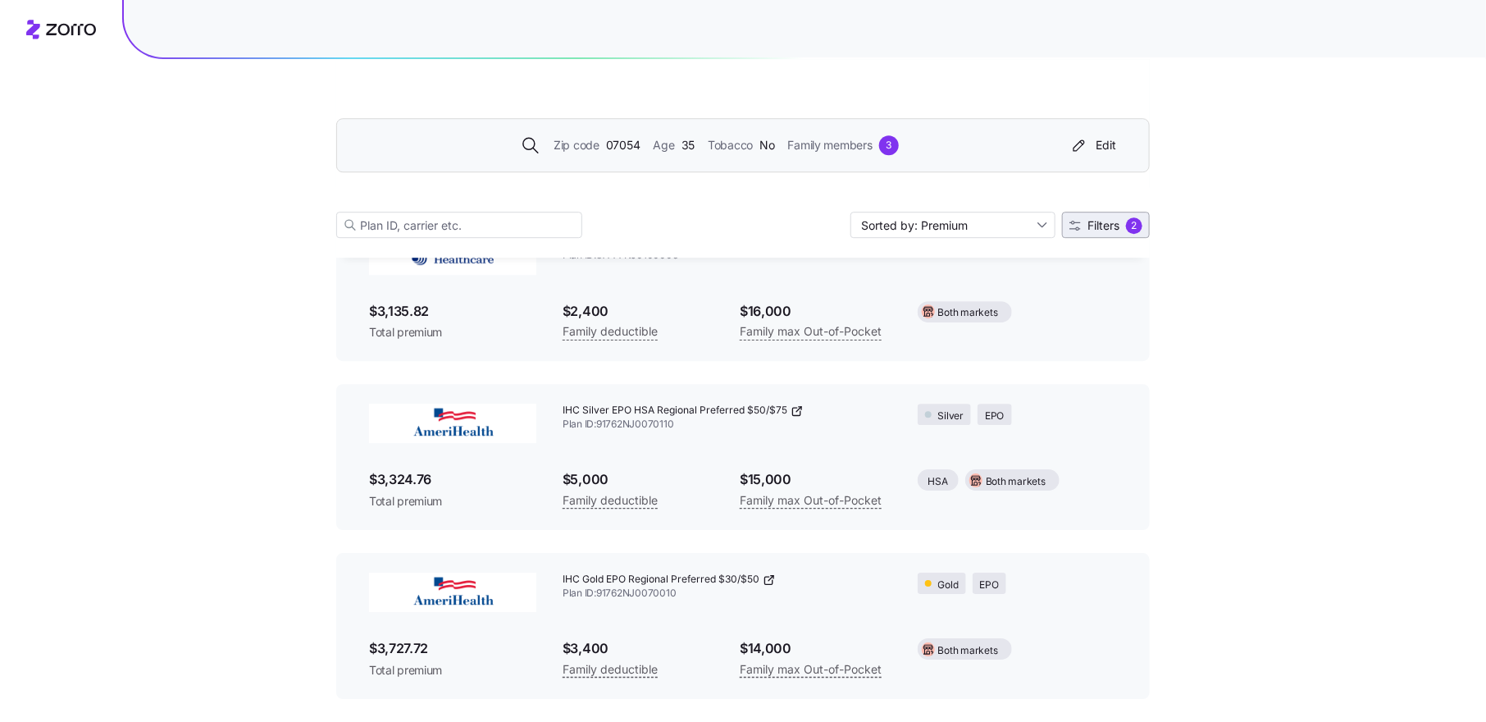
click at [1124, 220] on span "Filters 2" at bounding box center [1105, 225] width 73 height 16
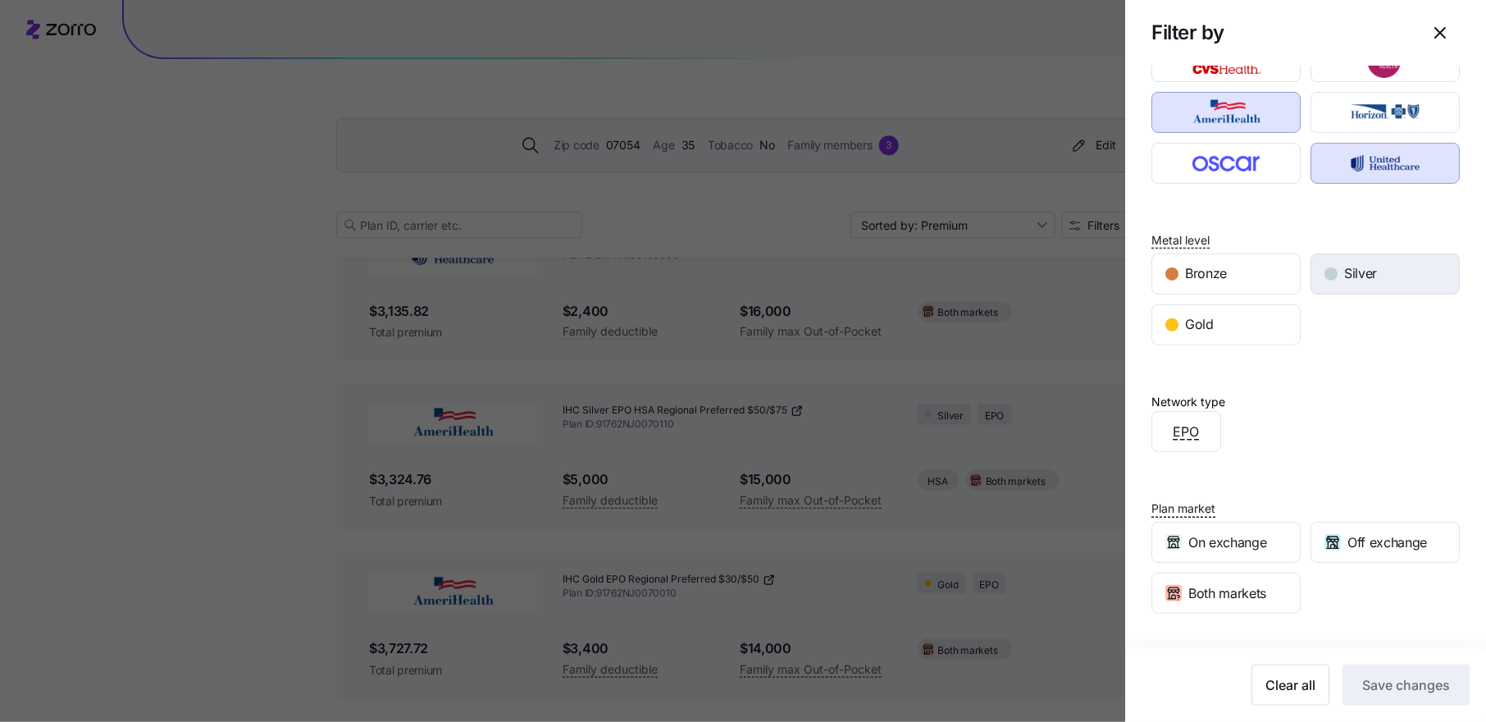
scroll to position [0, 0]
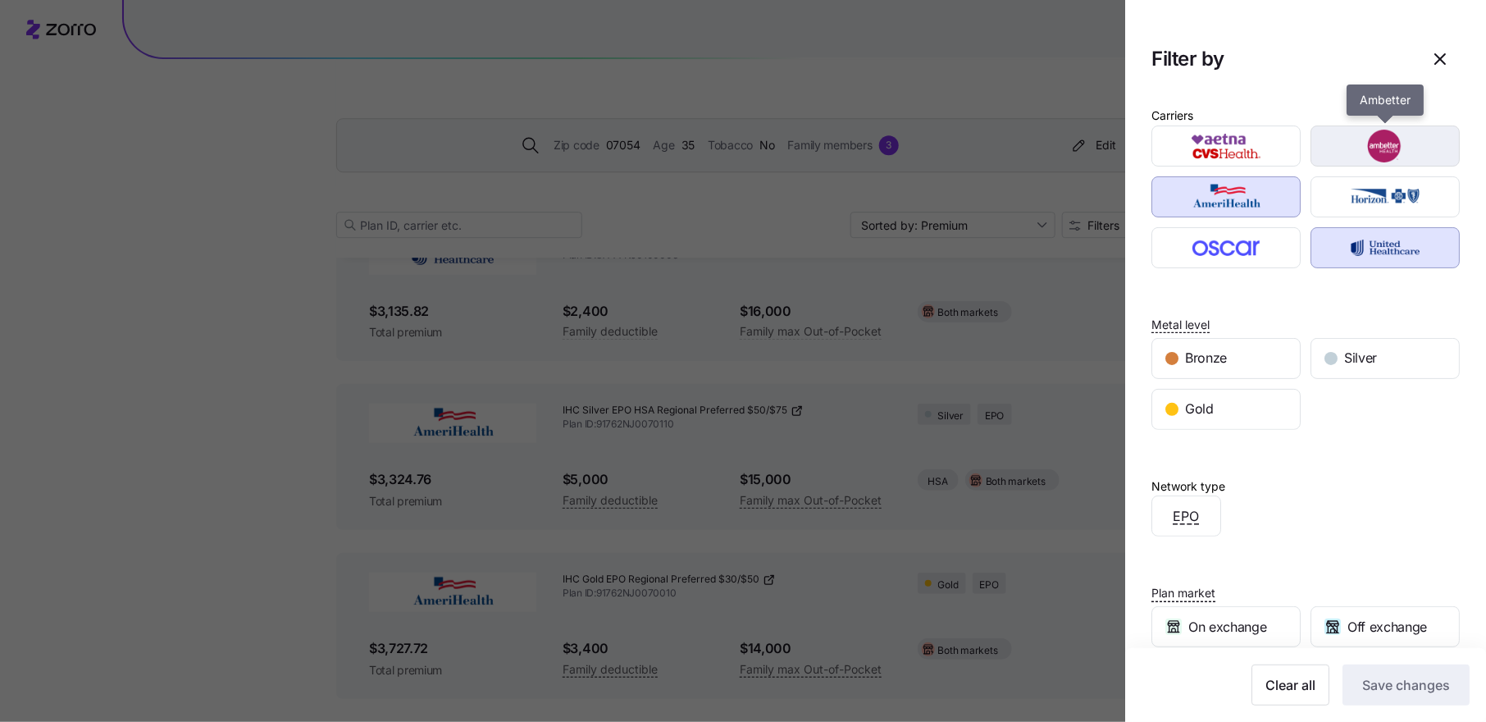
click at [1356, 150] on img "button" at bounding box center [1385, 146] width 121 height 33
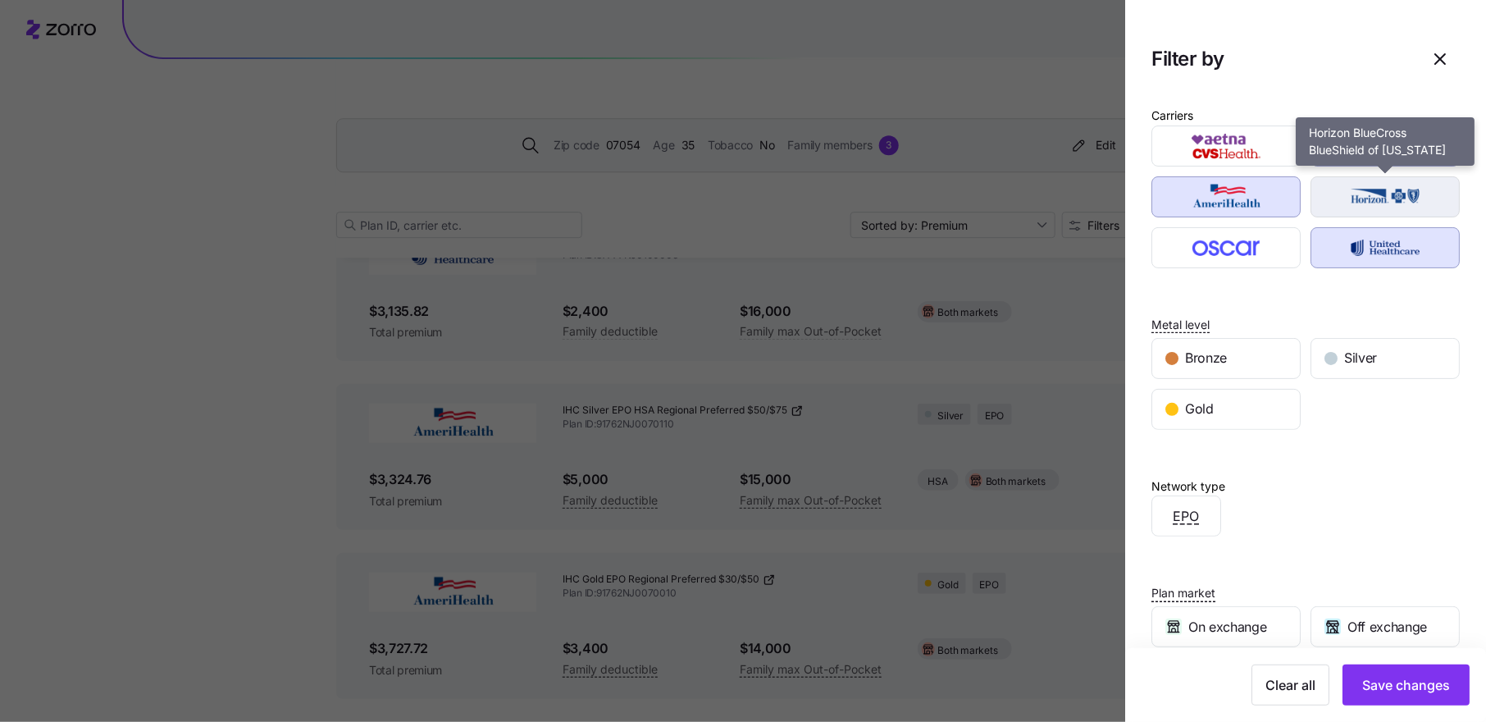
click at [1330, 204] on img "button" at bounding box center [1385, 196] width 121 height 33
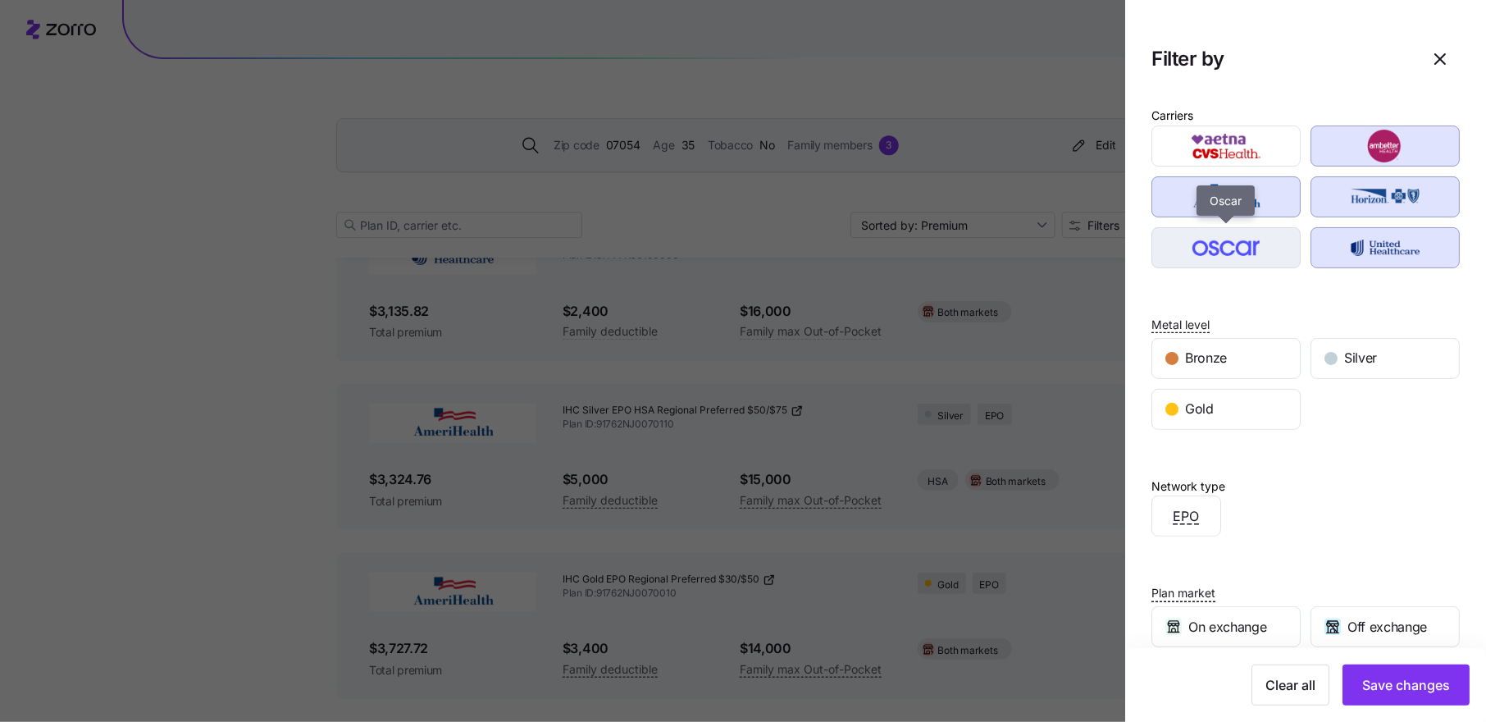
click at [1254, 253] on img "button" at bounding box center [1226, 247] width 121 height 33
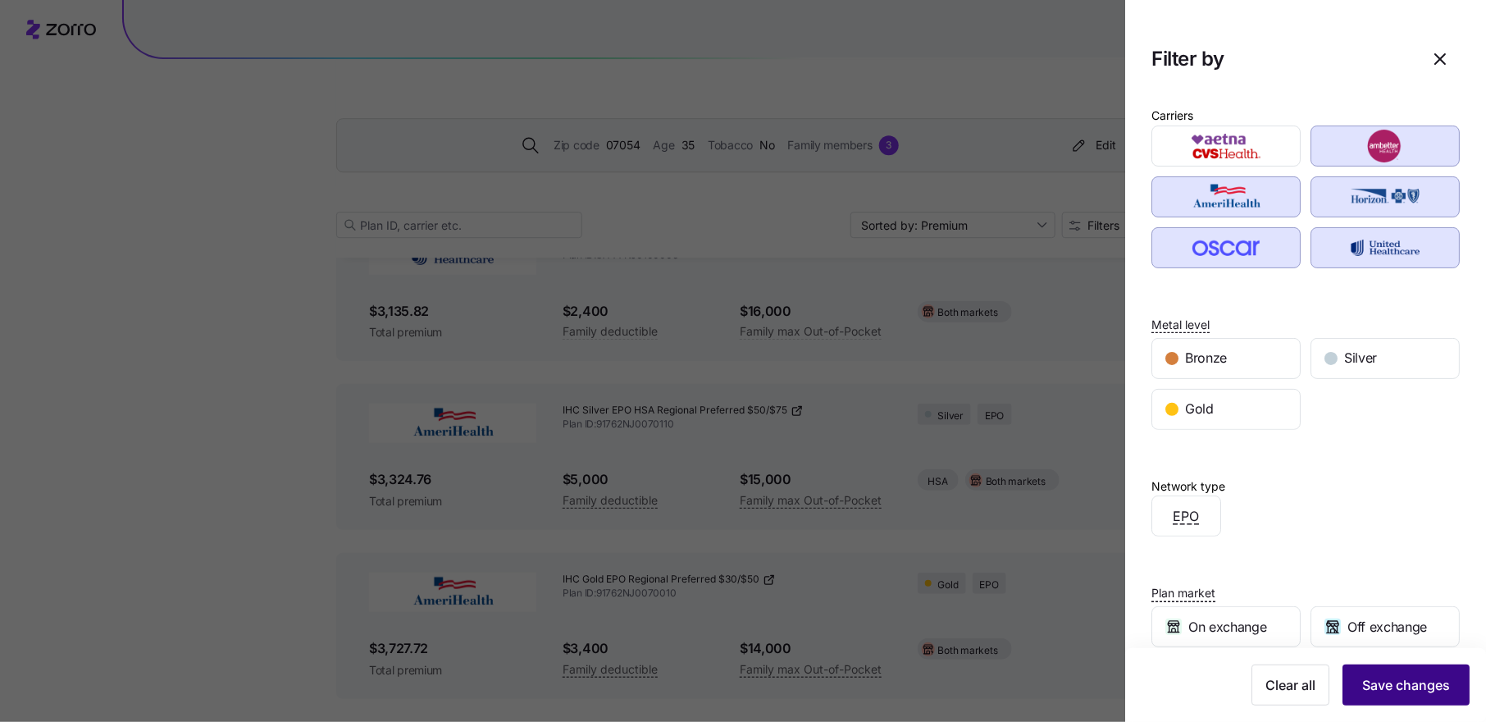
click at [1412, 672] on button "Save changes" at bounding box center [1405, 684] width 127 height 41
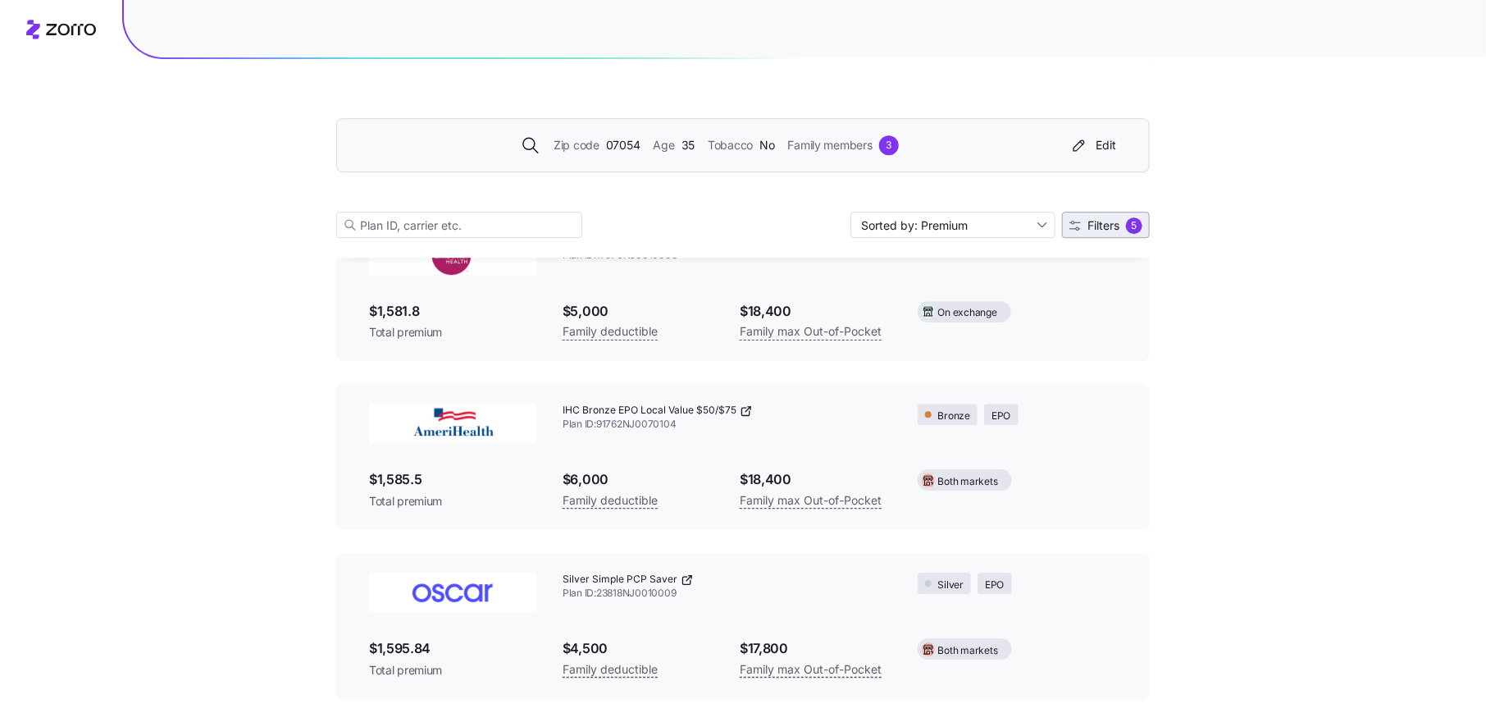
click at [1102, 220] on span "Filters" at bounding box center [1103, 225] width 32 height 11
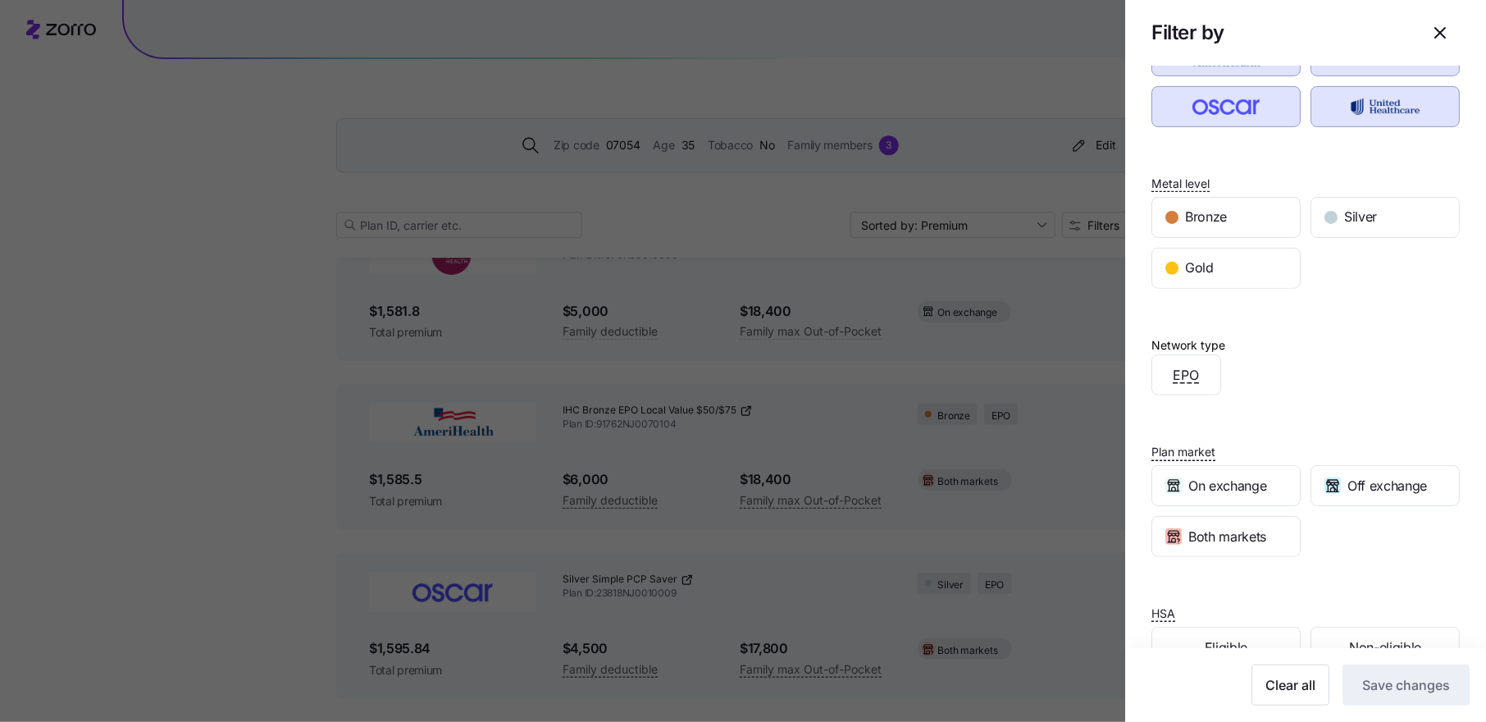
scroll to position [150, 0]
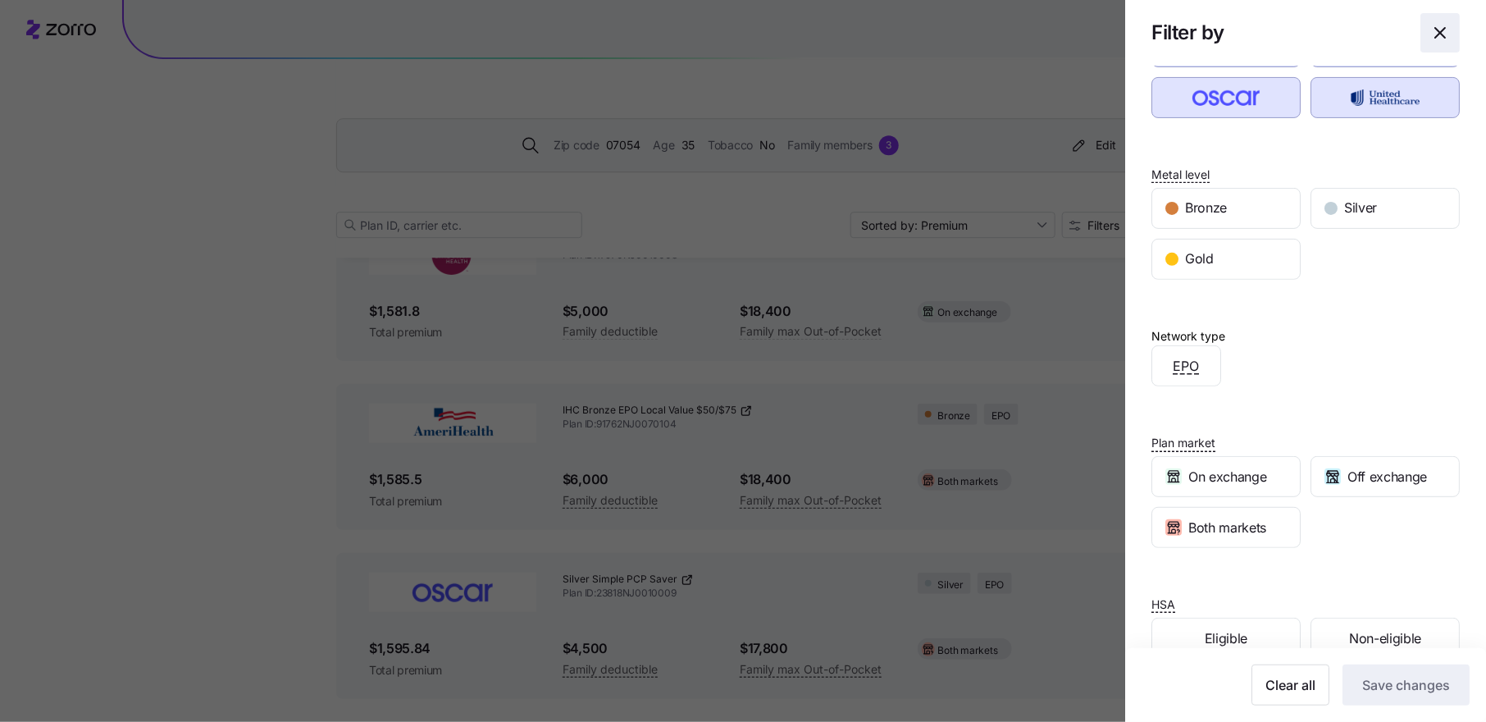
click at [1439, 29] on icon "button" at bounding box center [1440, 33] width 20 height 20
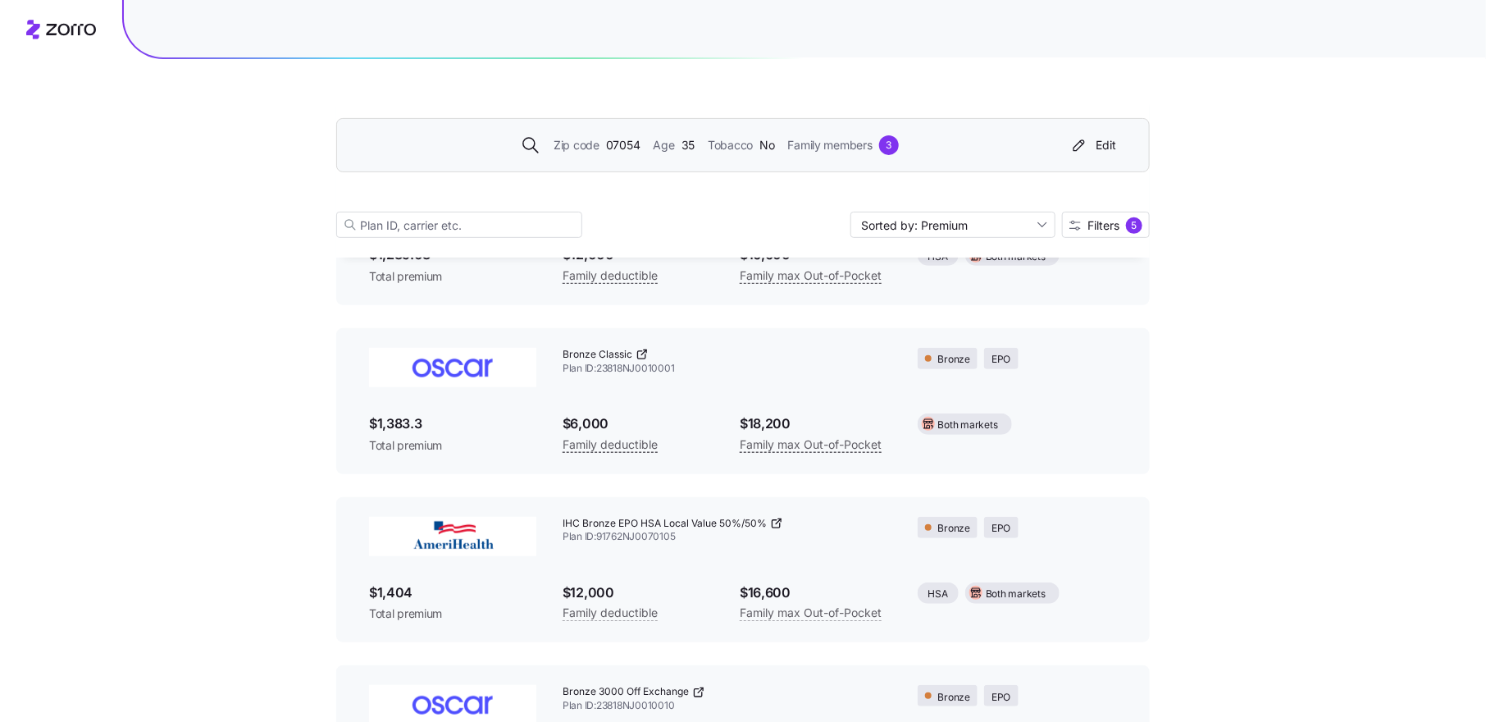
scroll to position [89, 0]
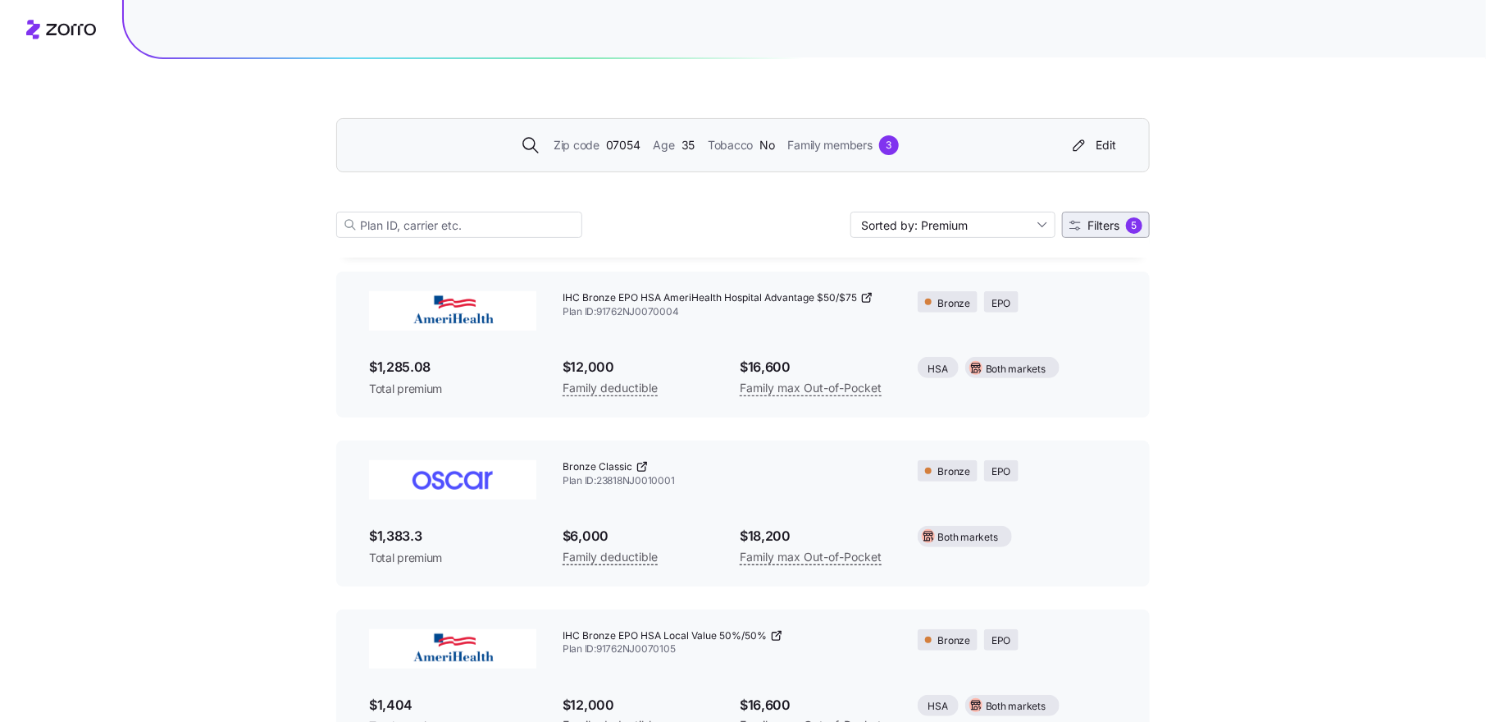
click at [1119, 226] on span "Filters 5" at bounding box center [1105, 225] width 73 height 16
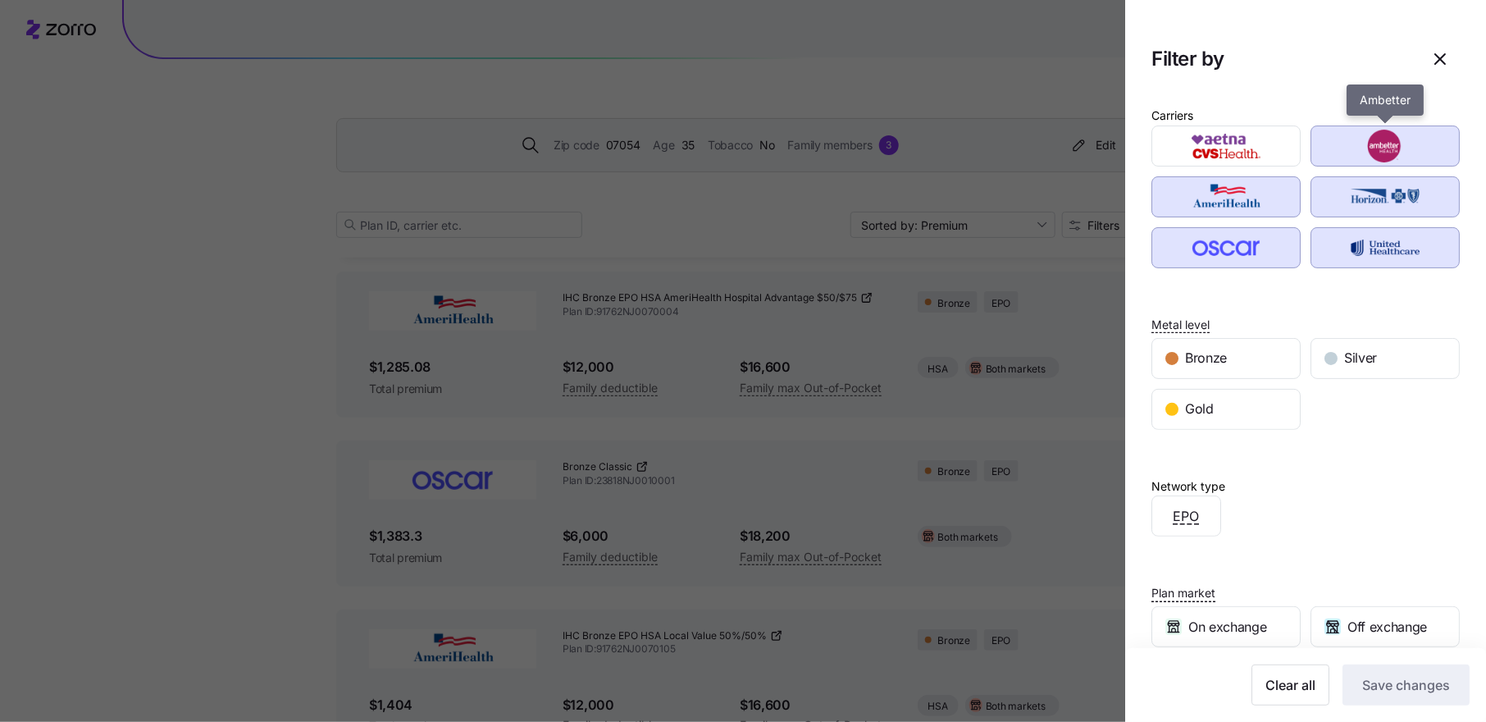
click at [1357, 149] on img "button" at bounding box center [1385, 146] width 121 height 33
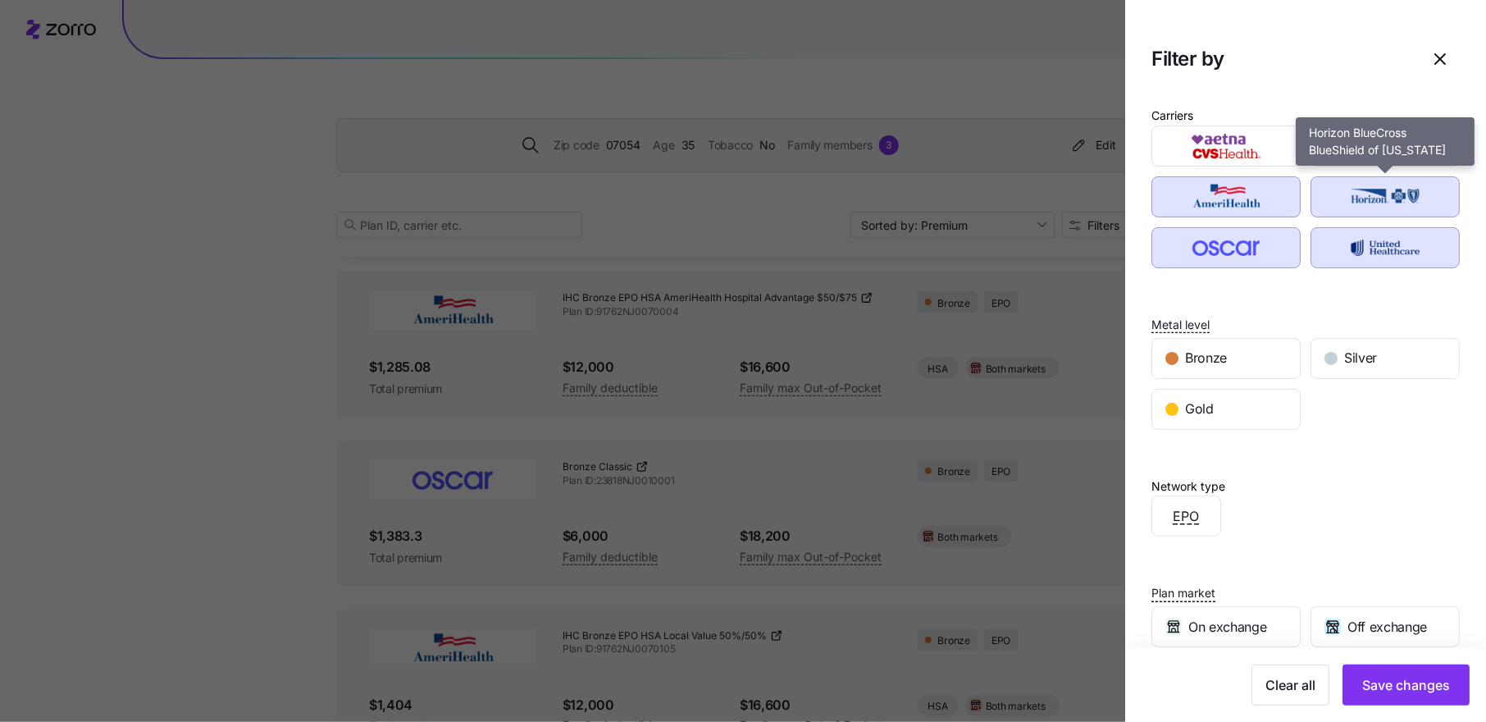
click at [1356, 193] on img "button" at bounding box center [1385, 196] width 121 height 33
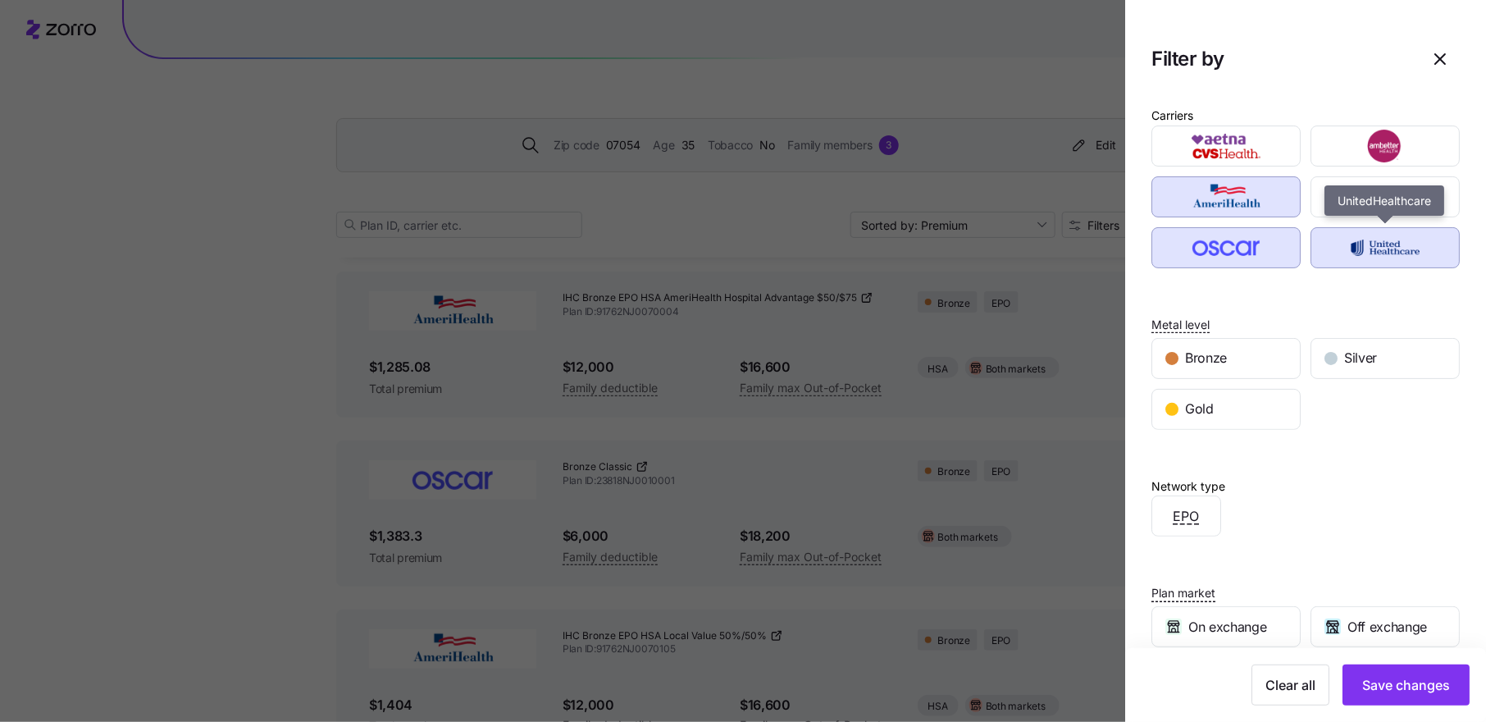
click at [1355, 237] on img "button" at bounding box center [1385, 247] width 121 height 33
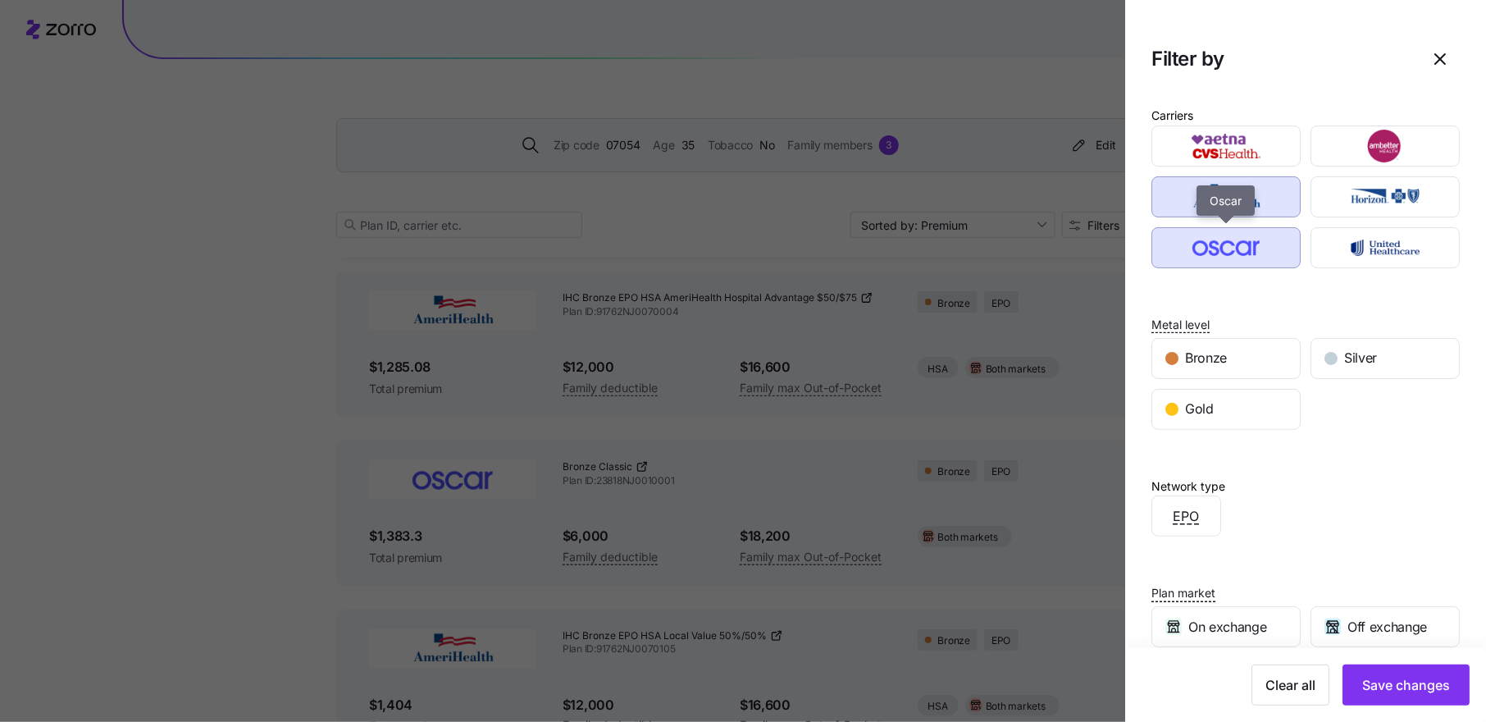
click at [1260, 241] on img "button" at bounding box center [1226, 247] width 121 height 33
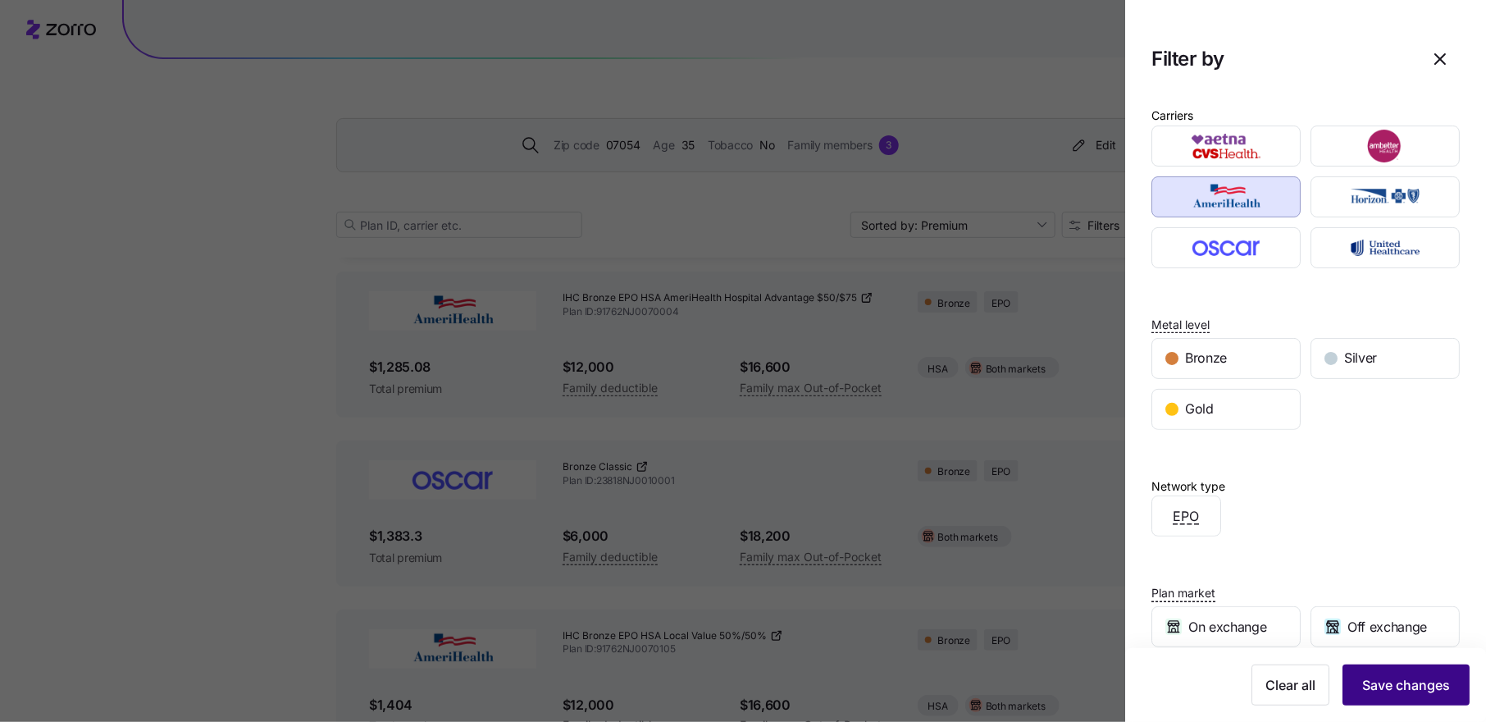
click at [1400, 678] on span "Save changes" at bounding box center [1406, 685] width 88 height 20
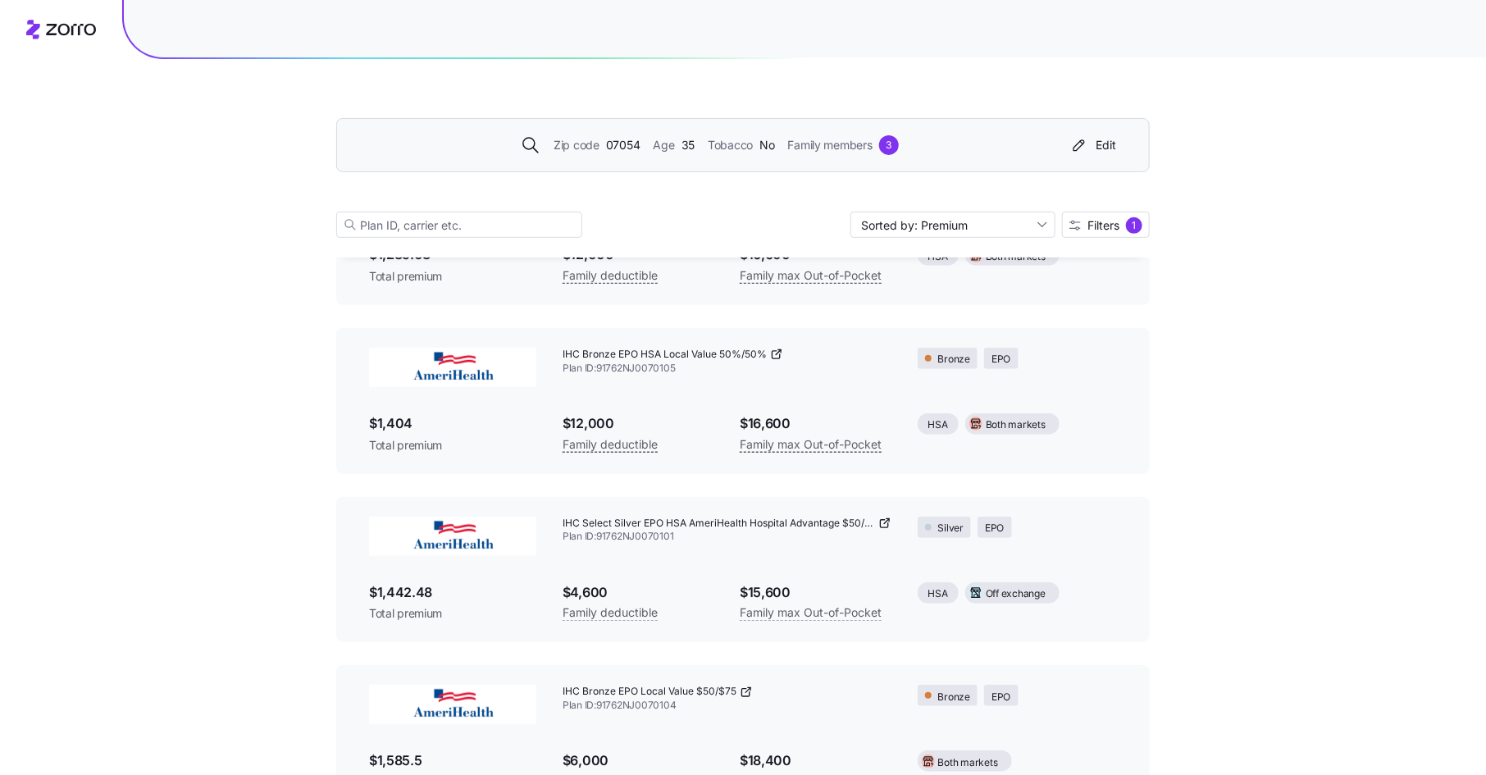
scroll to position [0, 0]
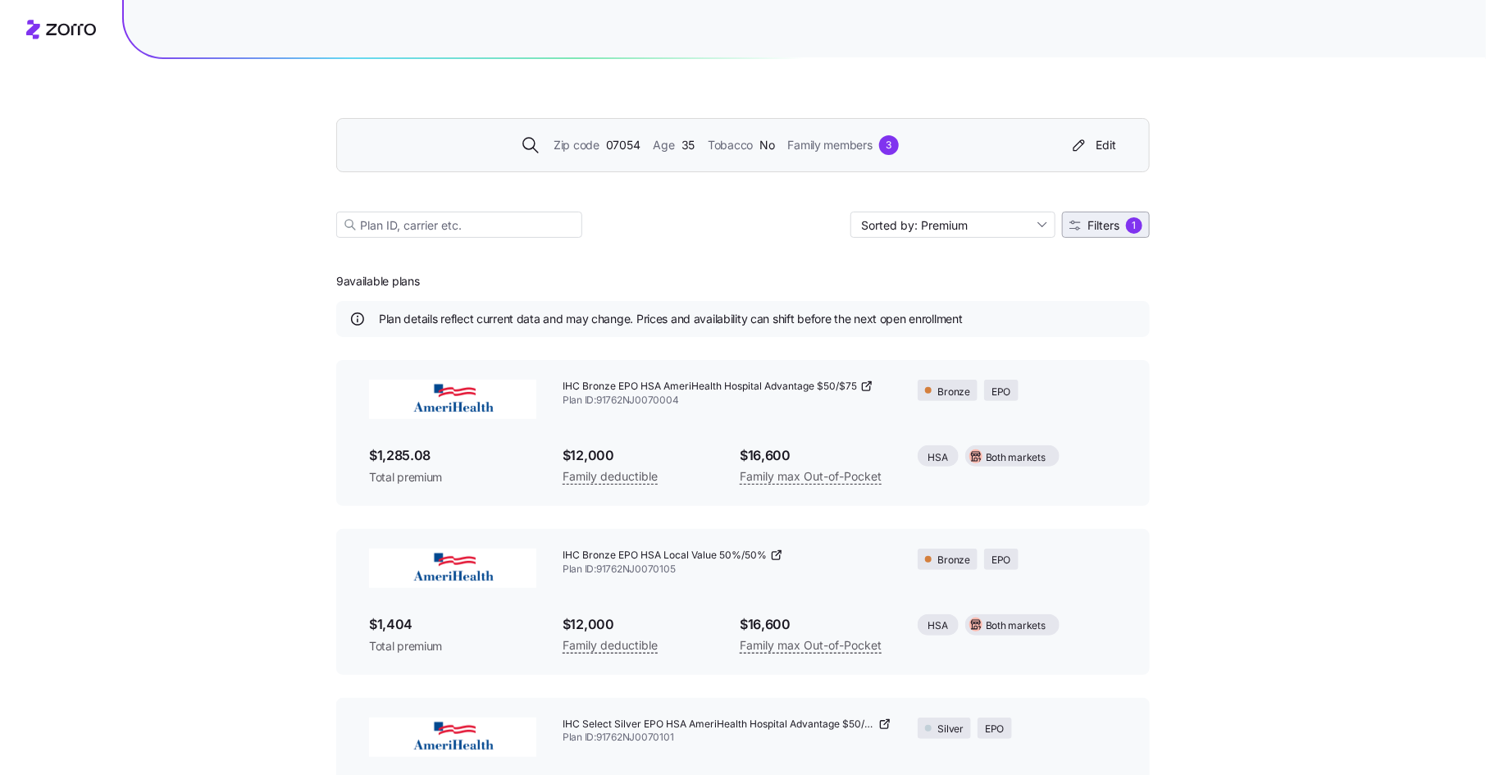
click at [1100, 227] on span "Filters" at bounding box center [1103, 225] width 32 height 11
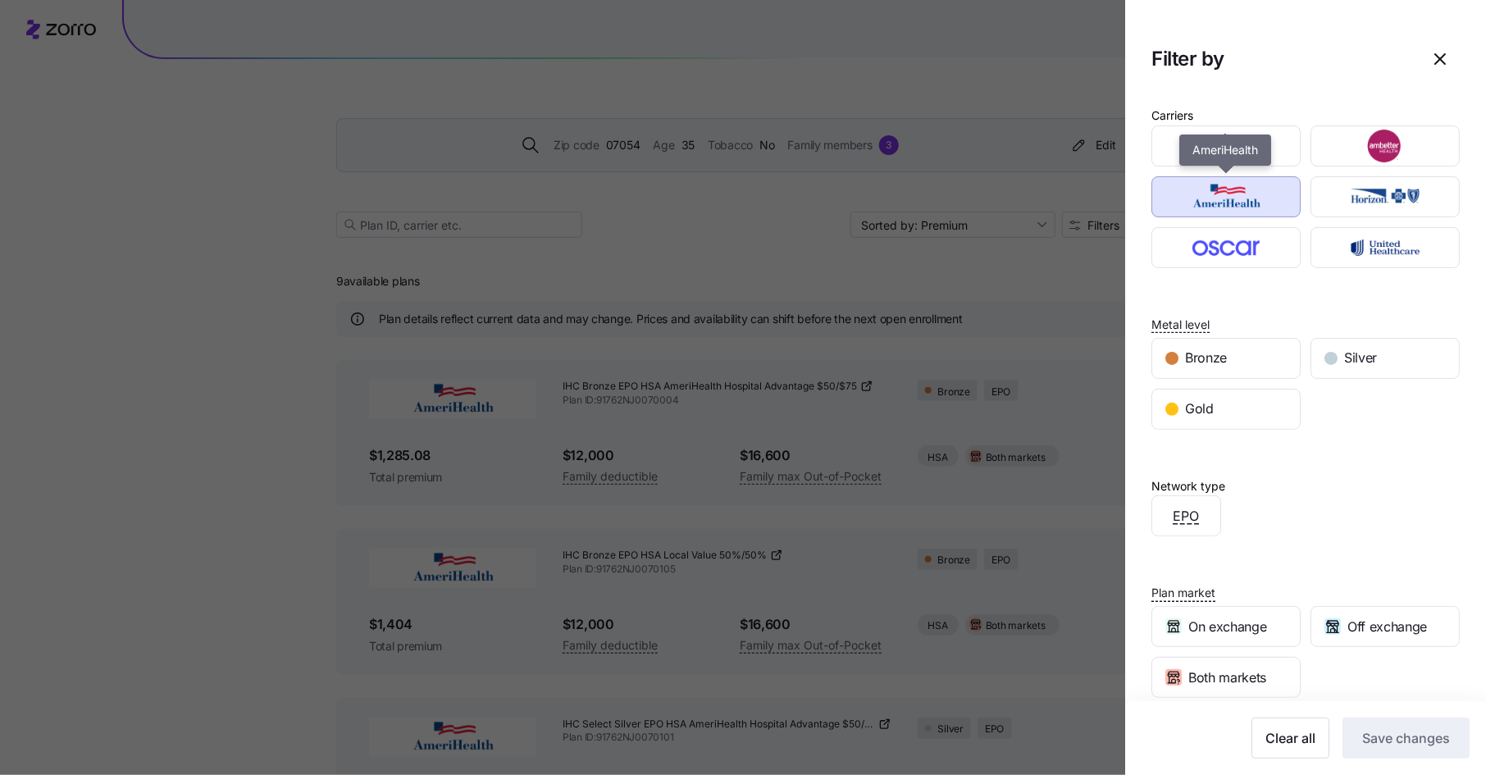
click at [1274, 189] on img "button" at bounding box center [1226, 196] width 121 height 33
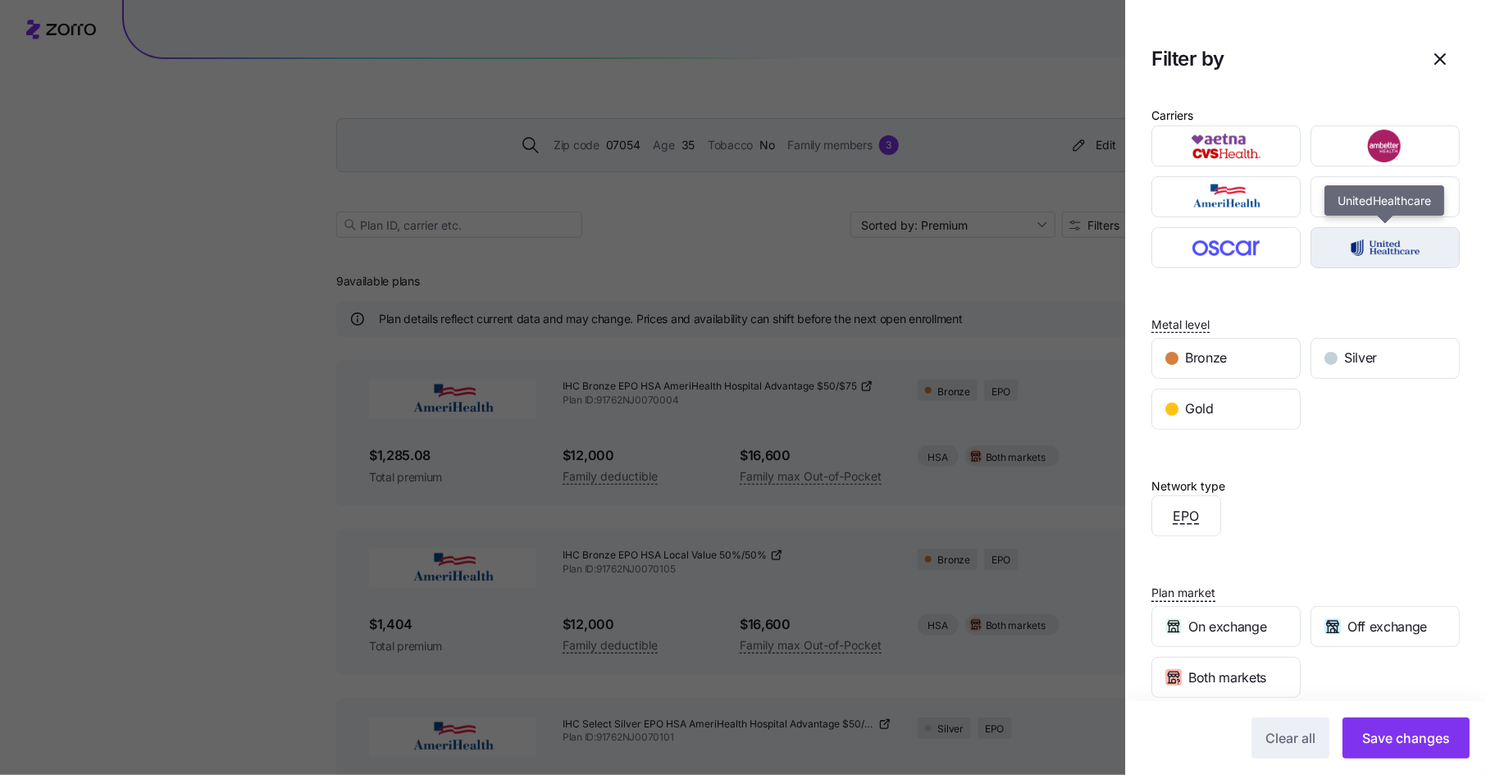
click at [1377, 246] on img "button" at bounding box center [1385, 247] width 121 height 33
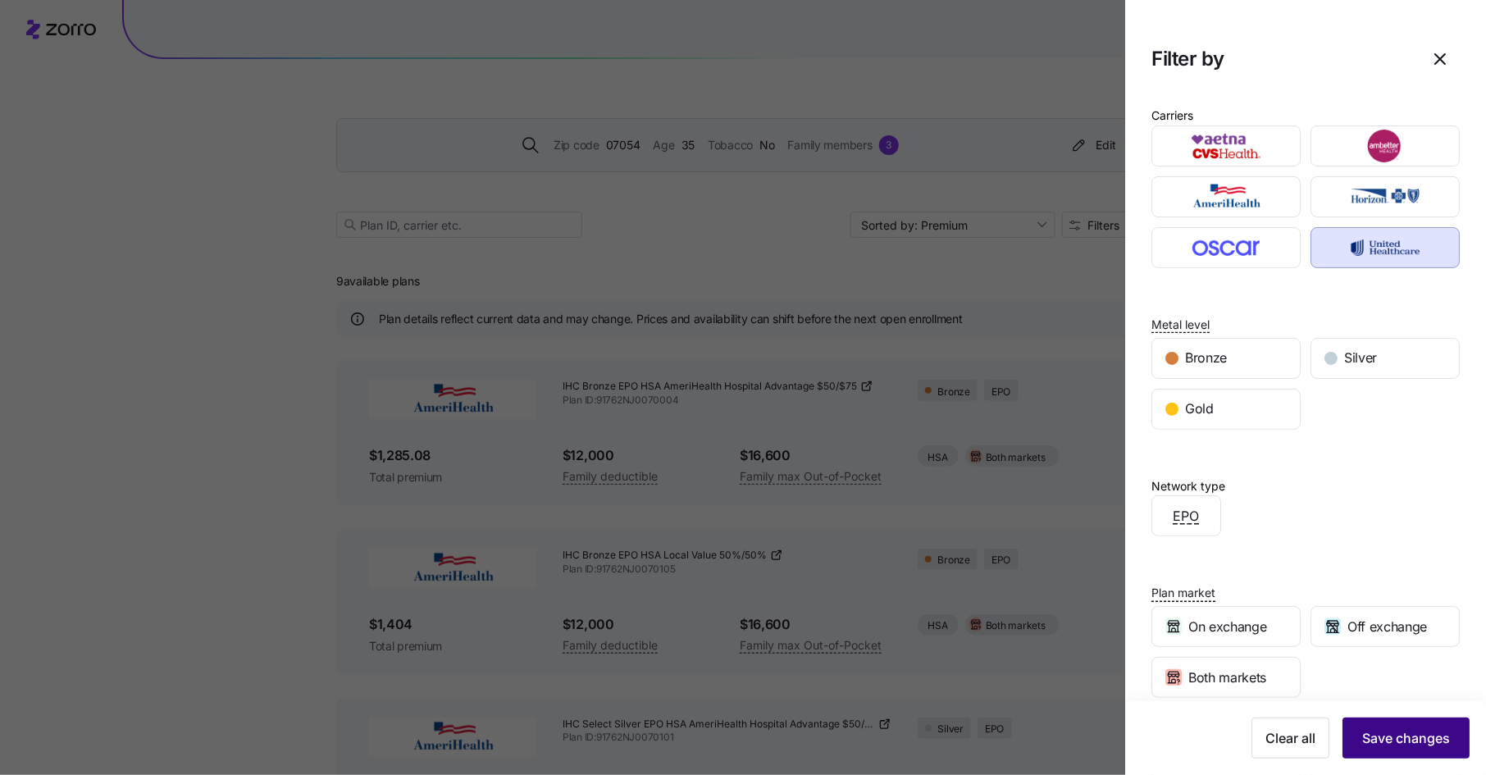
click at [1401, 737] on span "Save changes" at bounding box center [1406, 738] width 88 height 20
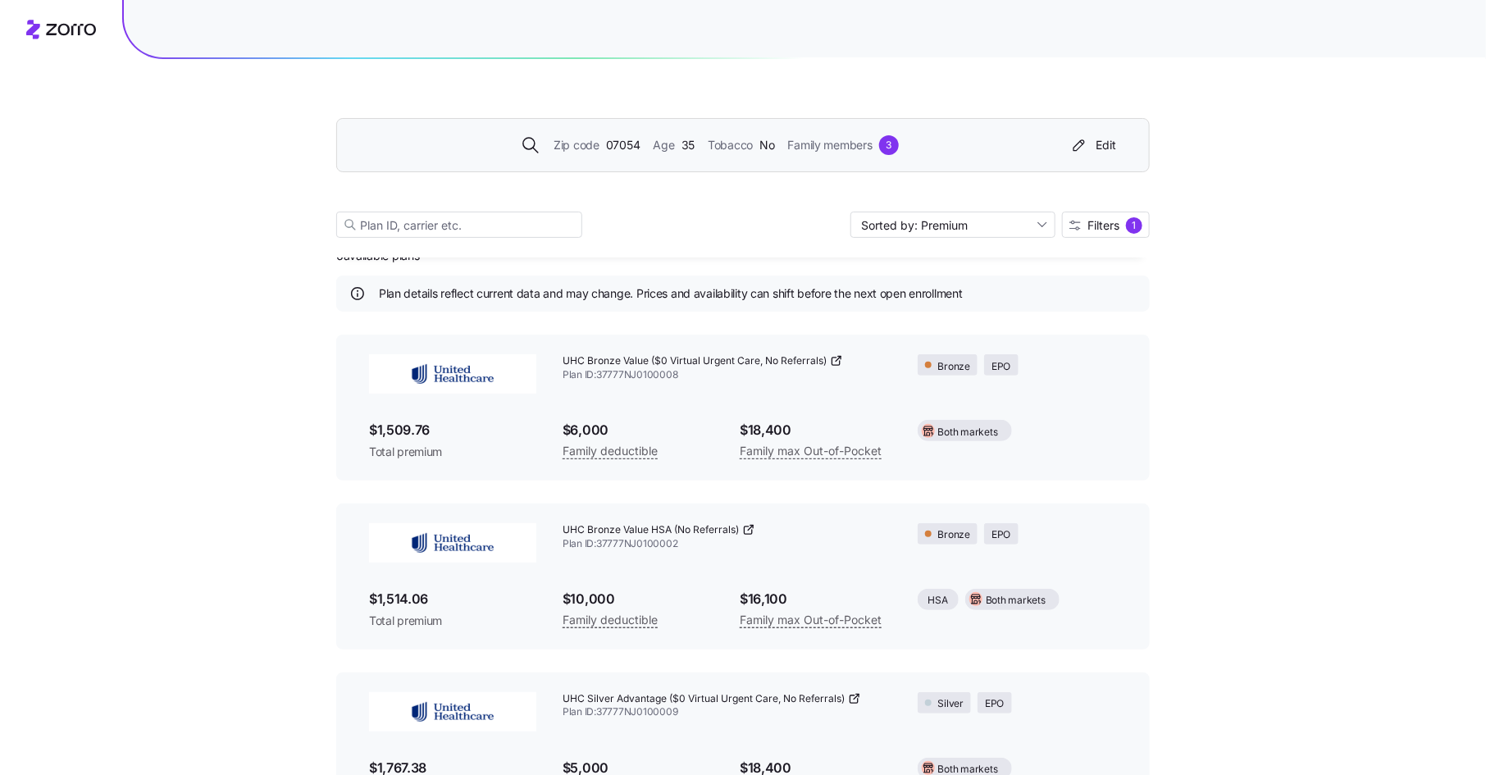
scroll to position [29, 0]
click at [839, 360] on icon at bounding box center [835, 357] width 7 height 7
